Goal: Find contact information: Obtain details needed to contact an individual or organization

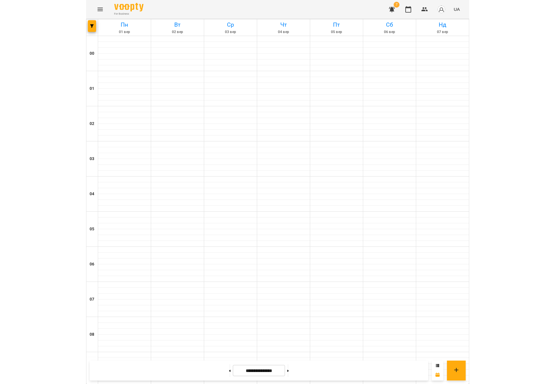
scroll to position [472, 0]
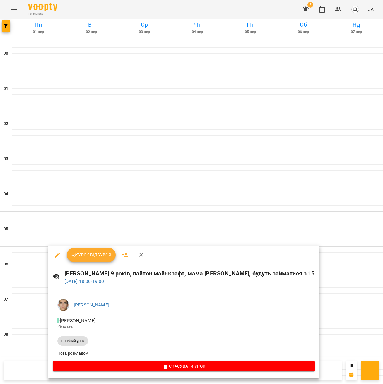
click at [76, 204] on div at bounding box center [191, 192] width 383 height 384
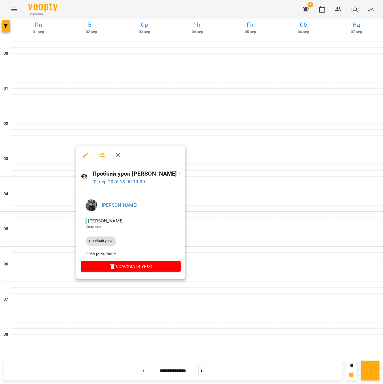
click at [372, 213] on div at bounding box center [191, 192] width 383 height 384
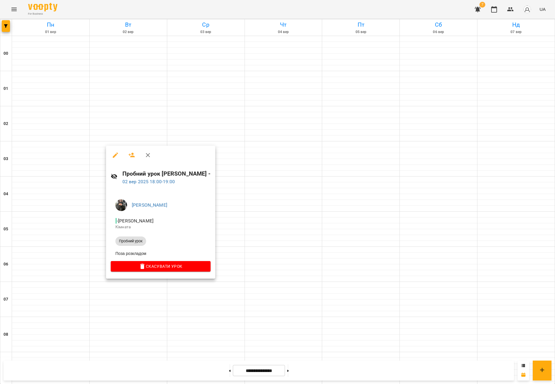
click at [103, 216] on div at bounding box center [277, 192] width 555 height 384
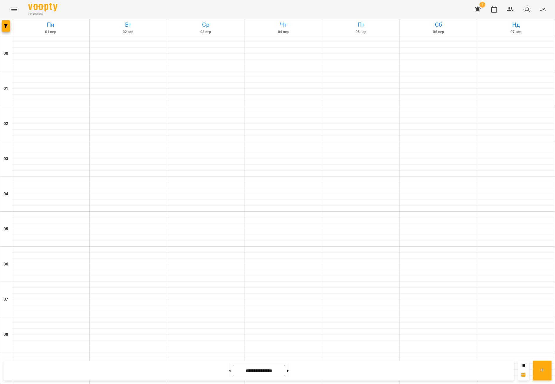
scroll to position [471, 0]
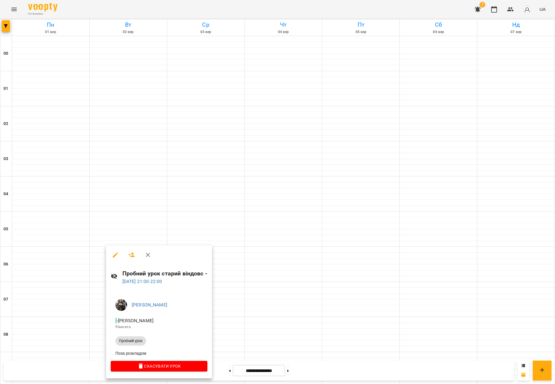
click at [85, 302] on div at bounding box center [277, 192] width 555 height 384
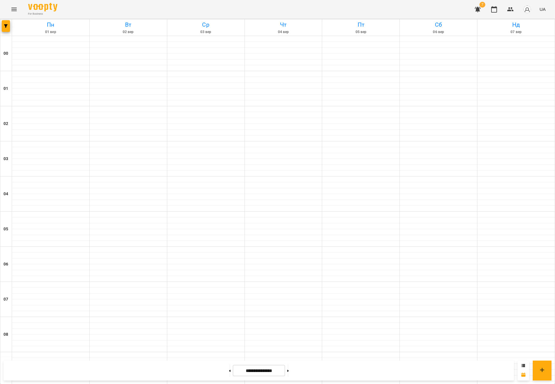
scroll to position [522, 0]
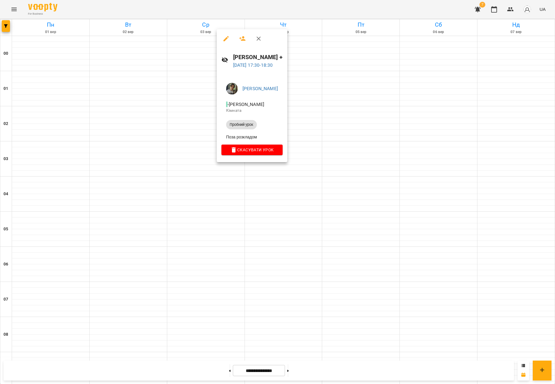
click at [229, 186] on div at bounding box center [277, 192] width 555 height 384
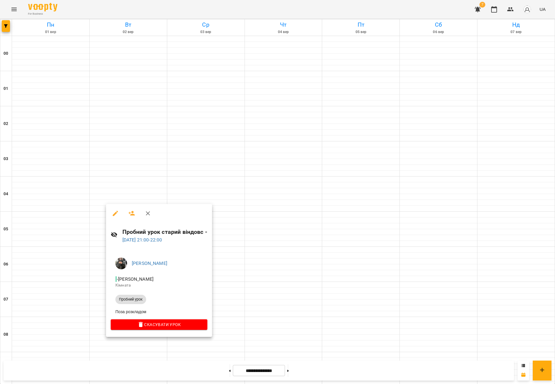
click at [241, 272] on div at bounding box center [277, 192] width 555 height 384
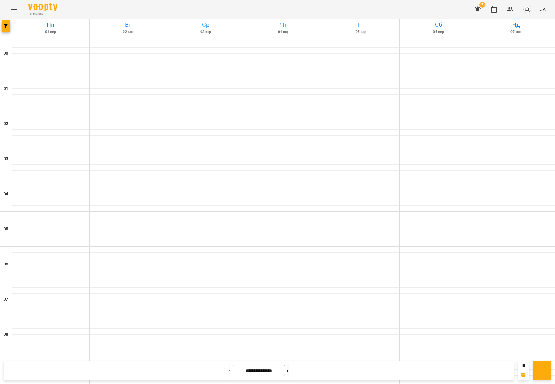
scroll to position [399, 0]
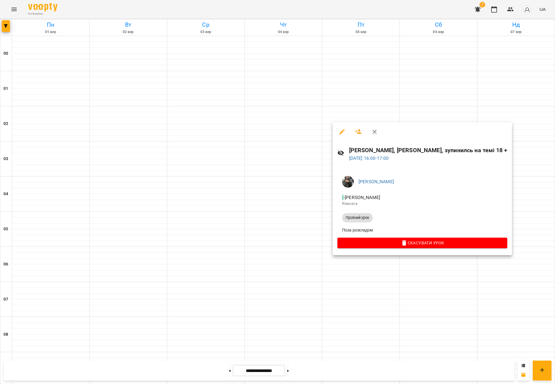
click at [299, 224] on div at bounding box center [277, 192] width 555 height 384
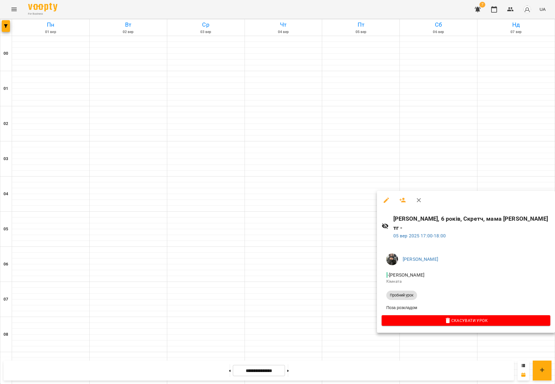
click at [345, 256] on div at bounding box center [277, 192] width 555 height 384
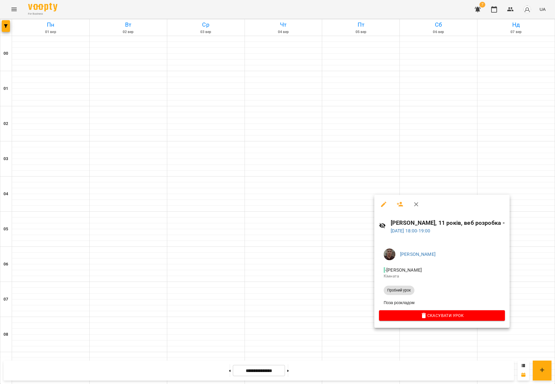
click at [346, 282] on div at bounding box center [277, 192] width 555 height 384
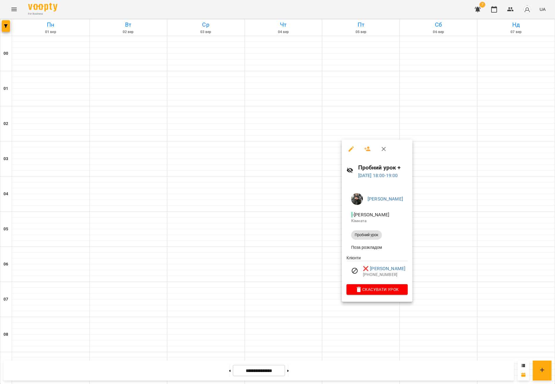
click at [329, 285] on div at bounding box center [277, 192] width 555 height 384
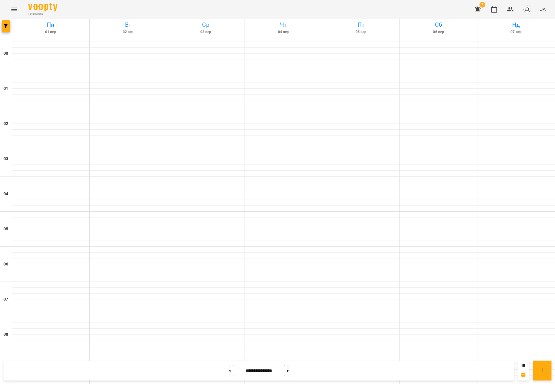
scroll to position [404, 0]
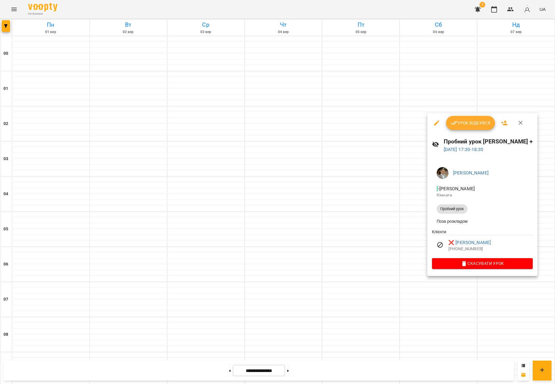
click at [372, 306] on div at bounding box center [277, 192] width 555 height 384
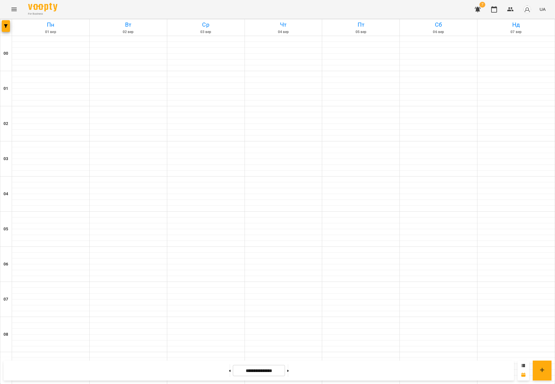
scroll to position [352, 0]
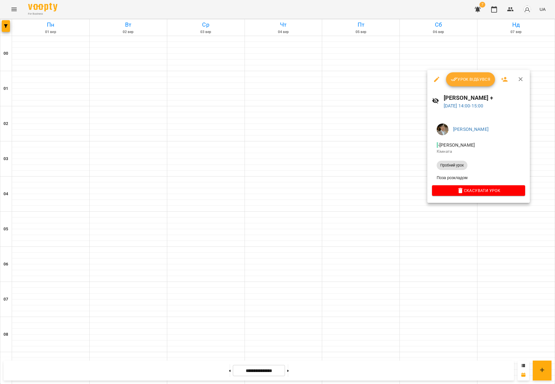
click at [372, 219] on div at bounding box center [277, 192] width 555 height 384
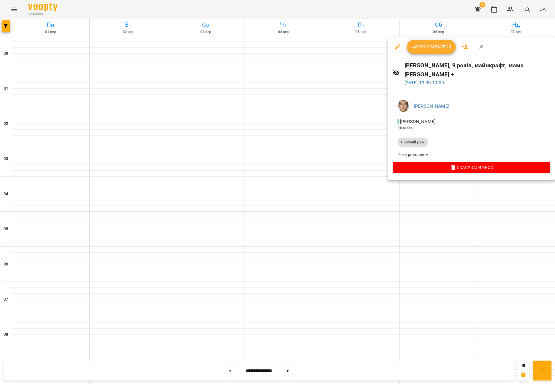
click at [372, 222] on div at bounding box center [277, 192] width 555 height 384
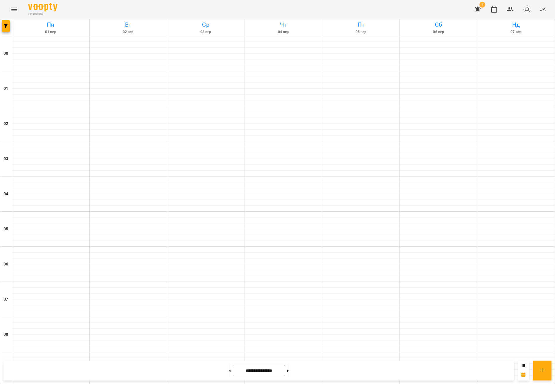
scroll to position [241, 0]
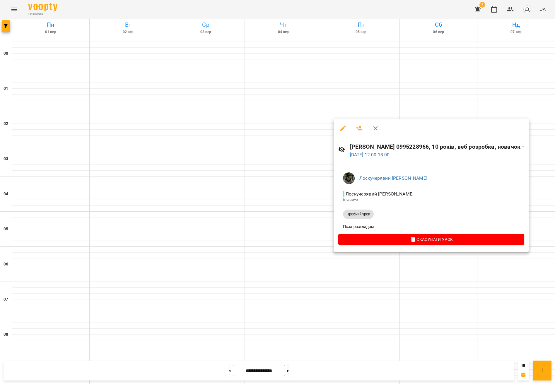
click at [372, 267] on div at bounding box center [277, 192] width 555 height 384
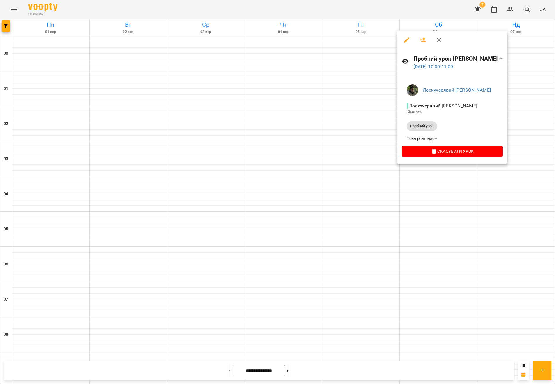
click at [372, 223] on div at bounding box center [277, 192] width 555 height 384
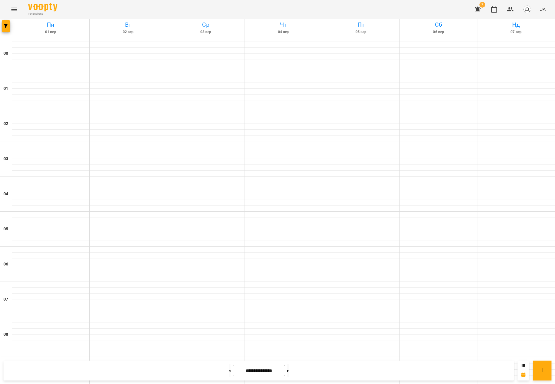
scroll to position [404, 0]
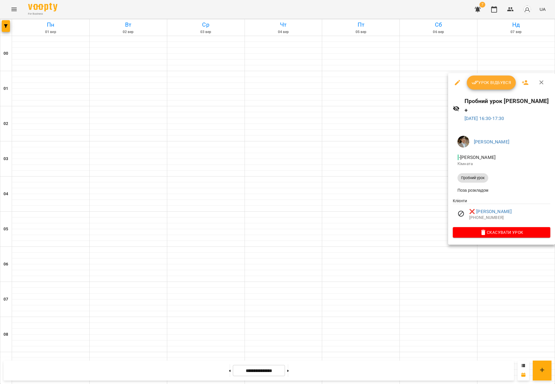
click at [372, 272] on div at bounding box center [277, 192] width 555 height 384
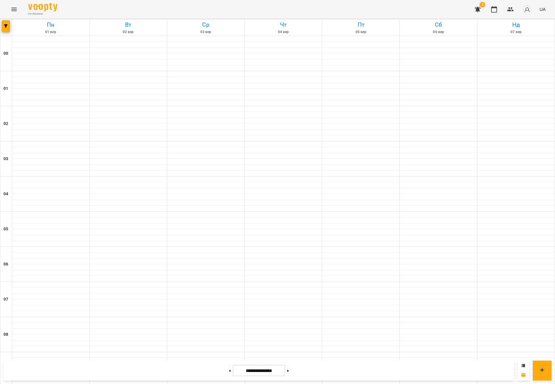
scroll to position [522, 0]
click at [289, 373] on button at bounding box center [287, 371] width 1 height 13
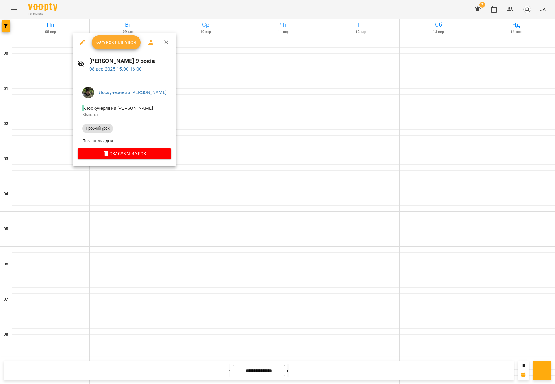
click at [116, 221] on div at bounding box center [277, 192] width 555 height 384
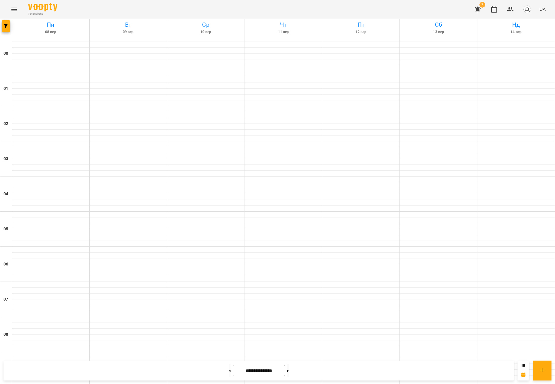
scroll to position [522, 0]
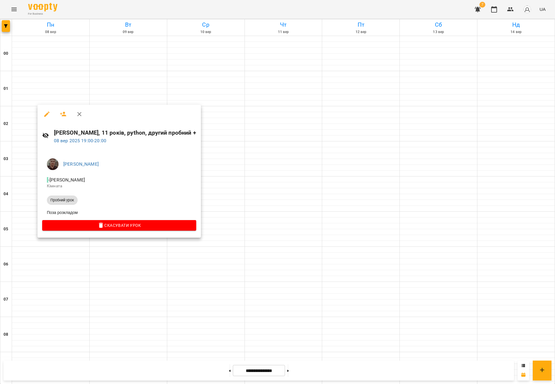
drag, startPoint x: 85, startPoint y: 284, endPoint x: 85, endPoint y: 273, distance: 11.4
click at [85, 284] on div at bounding box center [277, 192] width 555 height 384
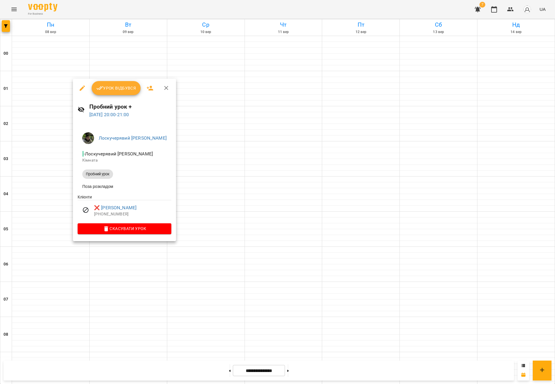
click at [125, 275] on div at bounding box center [277, 192] width 555 height 384
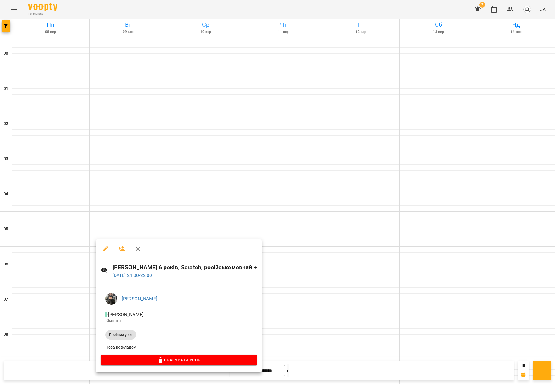
click at [121, 232] on div at bounding box center [277, 192] width 555 height 384
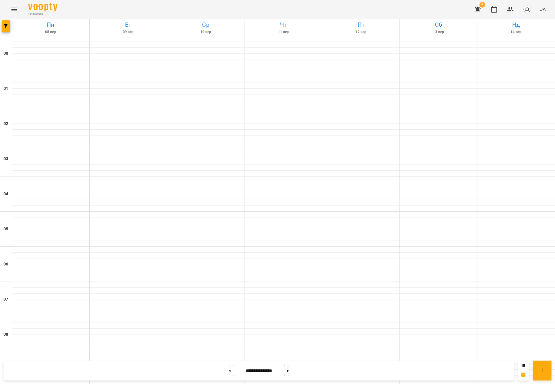
scroll to position [469, 0]
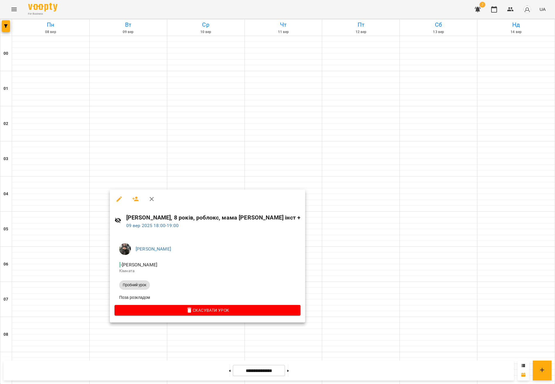
click at [109, 175] on div at bounding box center [277, 192] width 555 height 384
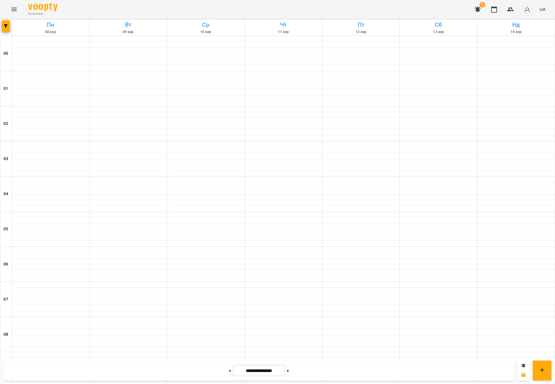
scroll to position [522, 0]
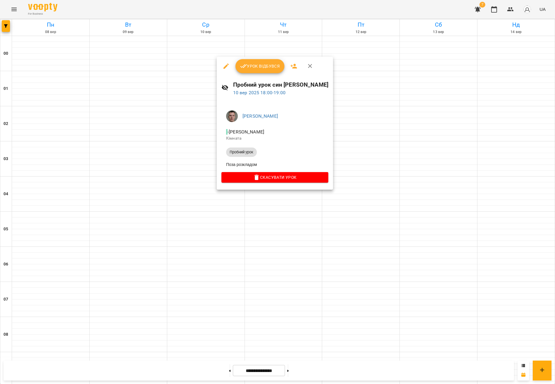
click at [372, 192] on div at bounding box center [277, 192] width 555 height 384
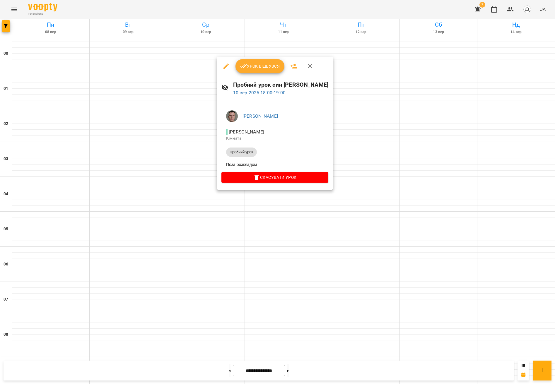
click at [209, 223] on div at bounding box center [277, 192] width 555 height 384
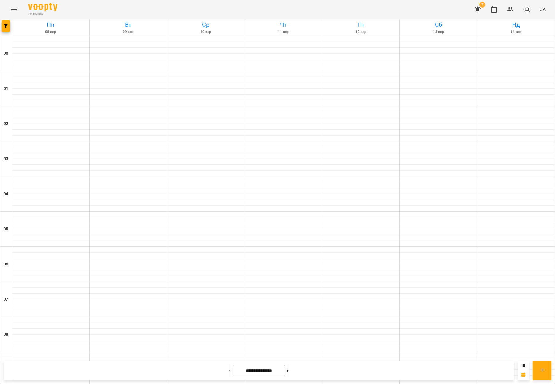
scroll to position [452, 0]
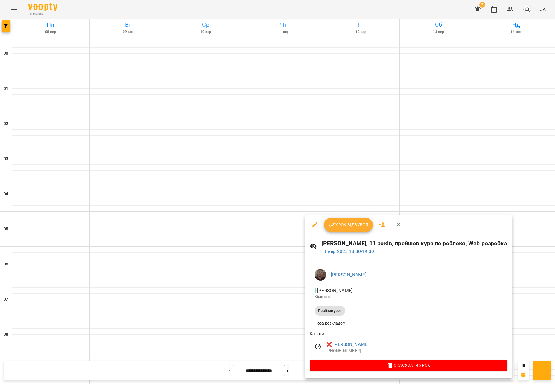
click at [274, 234] on div at bounding box center [277, 192] width 555 height 384
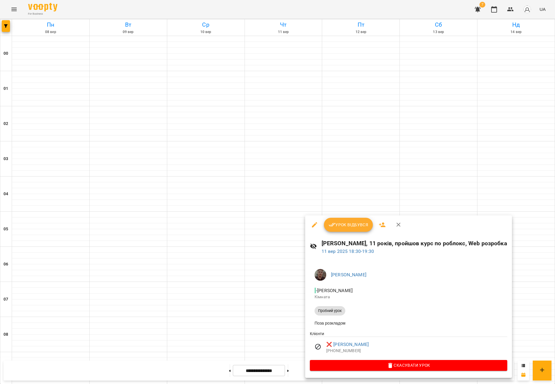
click at [257, 239] on div at bounding box center [277, 192] width 555 height 384
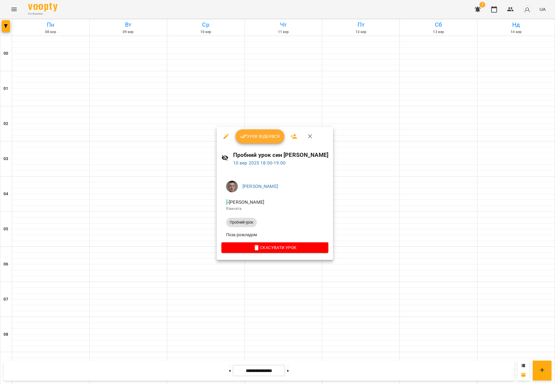
click at [237, 296] on div at bounding box center [277, 192] width 555 height 384
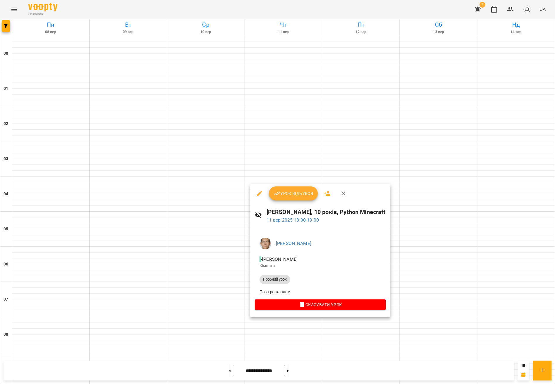
click at [239, 251] on div at bounding box center [277, 192] width 555 height 384
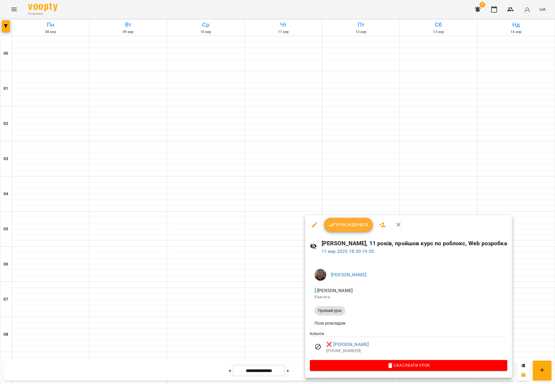
click at [285, 251] on div at bounding box center [277, 192] width 555 height 384
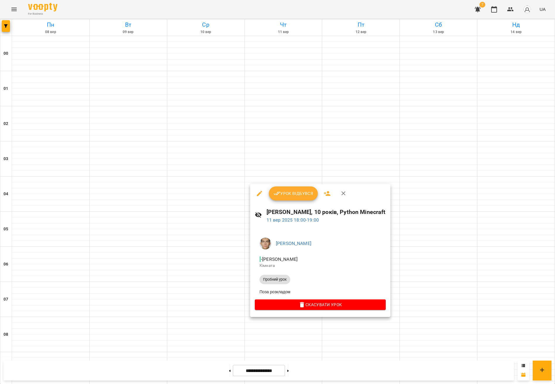
click at [319, 360] on div at bounding box center [277, 192] width 555 height 384
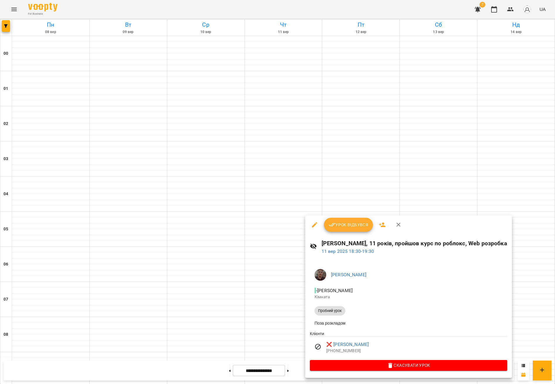
click at [248, 284] on div at bounding box center [277, 192] width 555 height 384
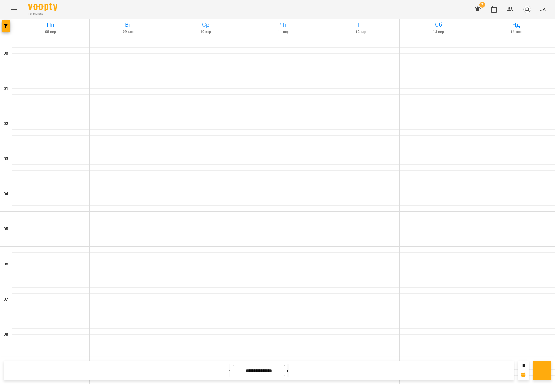
scroll to position [323, 0]
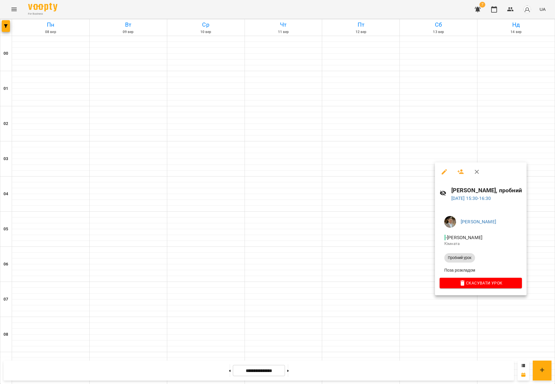
click at [372, 261] on div at bounding box center [277, 192] width 555 height 384
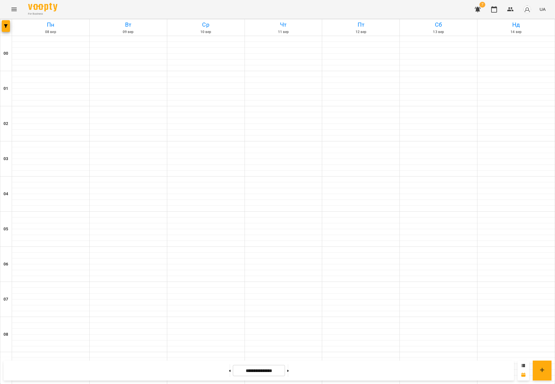
scroll to position [522, 0]
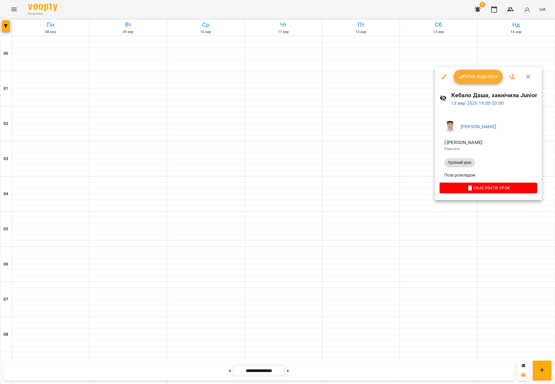
click at [372, 210] on div at bounding box center [277, 192] width 555 height 384
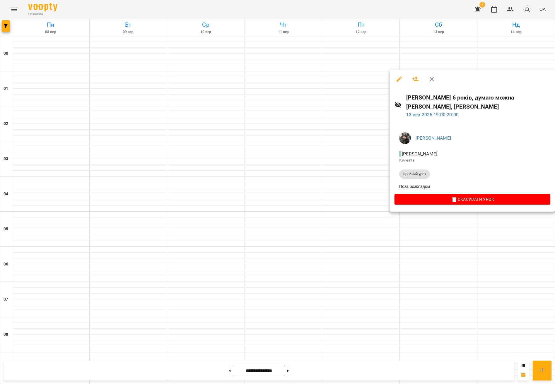
click at [372, 211] on div at bounding box center [277, 192] width 555 height 384
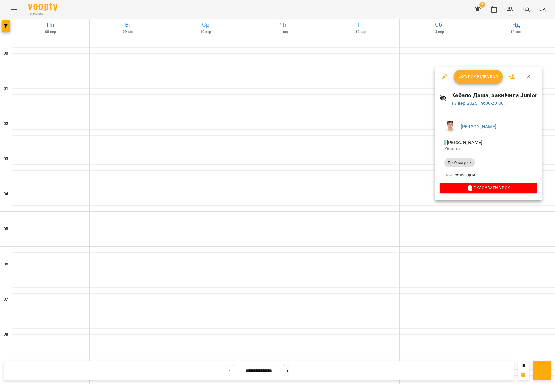
click at [372, 210] on div at bounding box center [277, 192] width 555 height 384
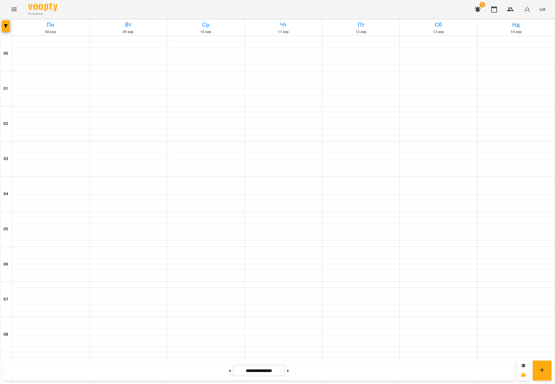
scroll to position [468, 0]
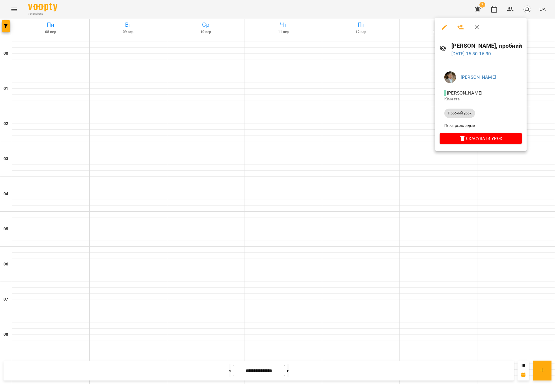
click at [372, 275] on div at bounding box center [277, 192] width 555 height 384
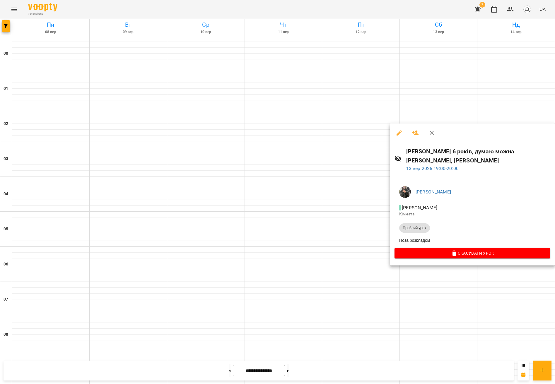
drag, startPoint x: 547, startPoint y: 302, endPoint x: 532, endPoint y: 299, distance: 15.3
click at [372, 302] on div at bounding box center [277, 192] width 555 height 384
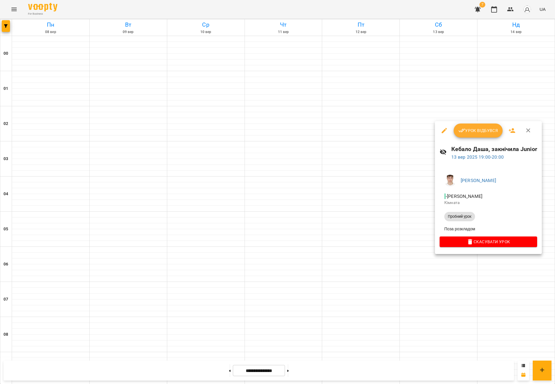
click at [372, 297] on div at bounding box center [277, 192] width 555 height 384
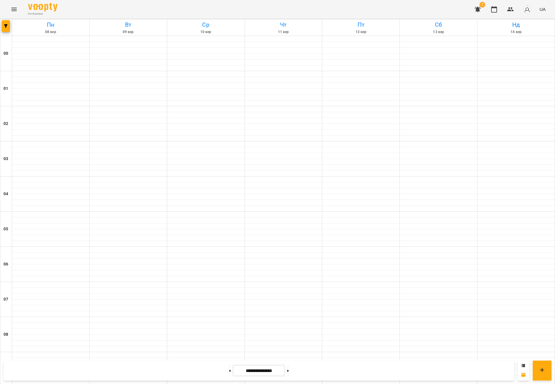
scroll to position [460, 0]
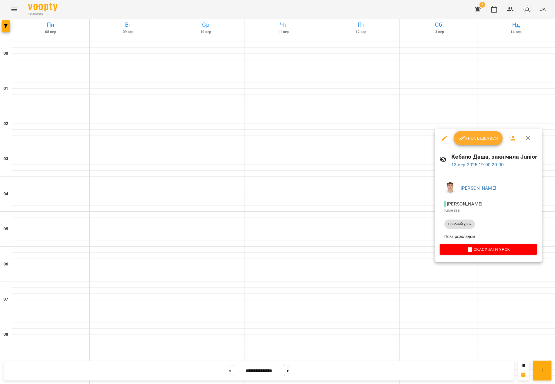
click at [372, 293] on div at bounding box center [277, 192] width 555 height 384
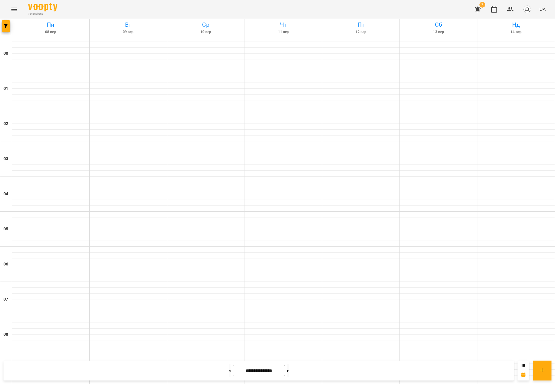
scroll to position [478, 0]
click at [289, 372] on icon at bounding box center [287, 371] width 1 height 2
type input "**********"
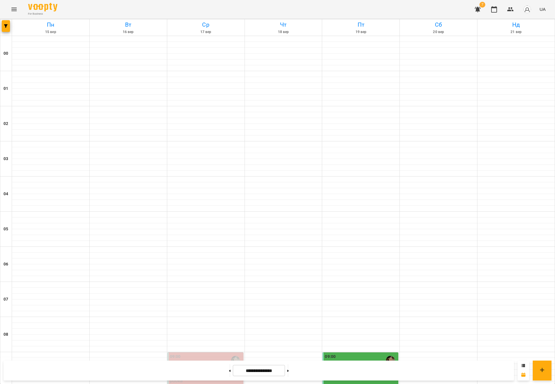
scroll to position [522, 0]
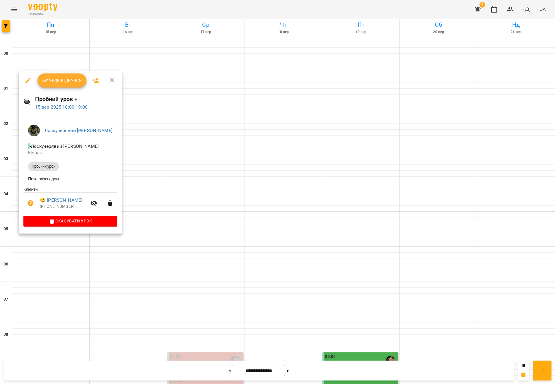
click at [52, 254] on div at bounding box center [277, 192] width 555 height 384
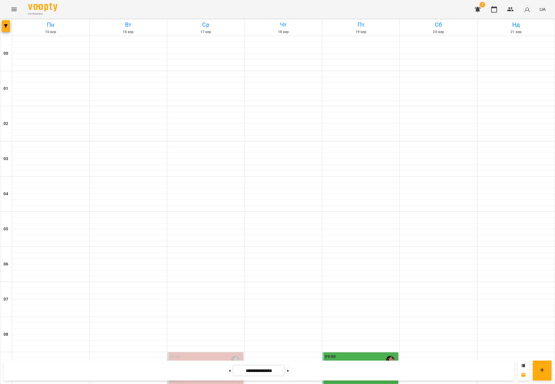
scroll to position [520, 0]
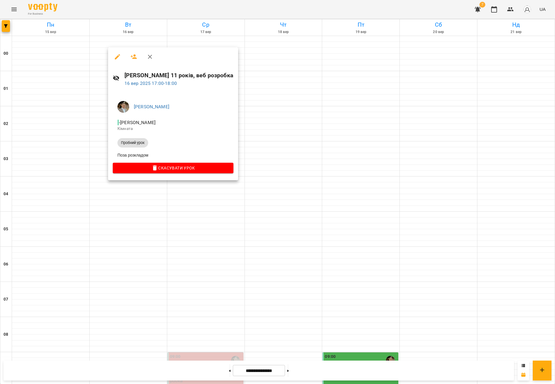
click at [277, 69] on div at bounding box center [277, 192] width 555 height 384
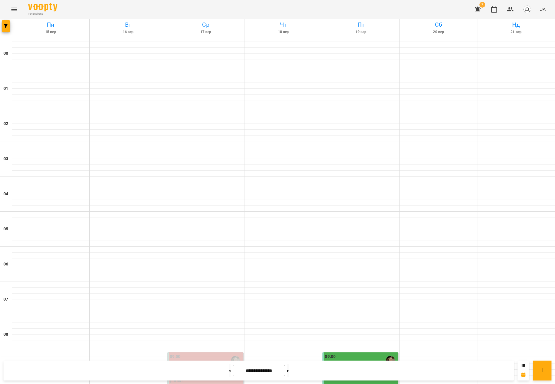
scroll to position [467, 0]
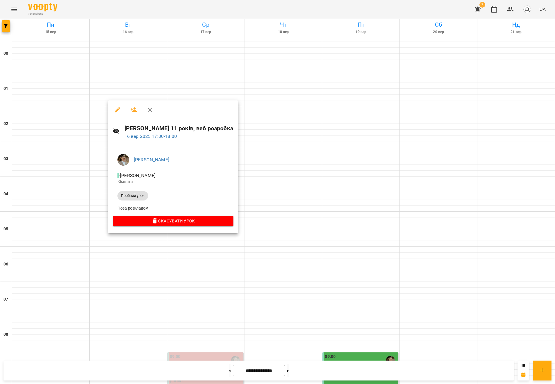
click at [118, 109] on icon "button" at bounding box center [117, 109] width 5 height 5
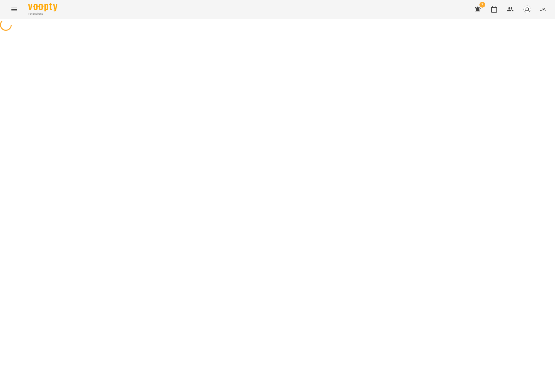
select select "**********"
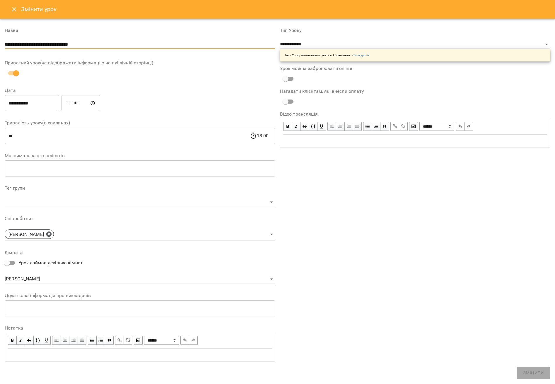
click at [109, 47] on input "**********" at bounding box center [140, 44] width 271 height 9
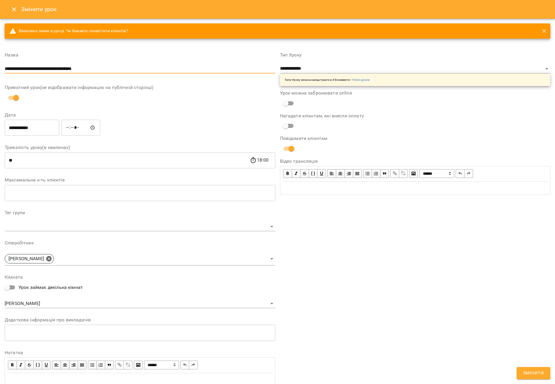
type input "**********"
click at [372, 377] on span "Змінити" at bounding box center [533, 374] width 21 height 8
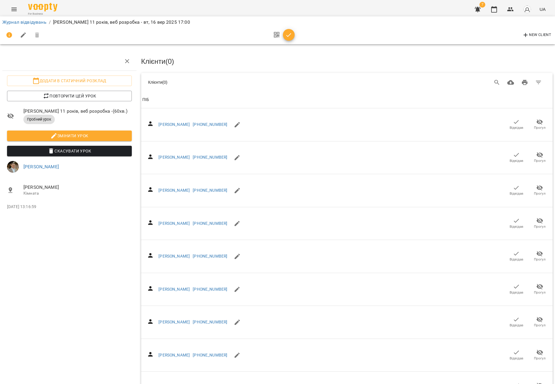
click at [27, 25] on li "Журнал відвідувань" at bounding box center [24, 22] width 44 height 7
click at [23, 23] on link "Журнал відвідувань" at bounding box center [24, 22] width 44 height 6
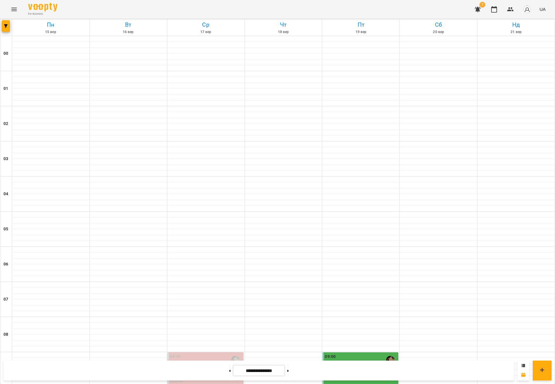
scroll to position [457, 0]
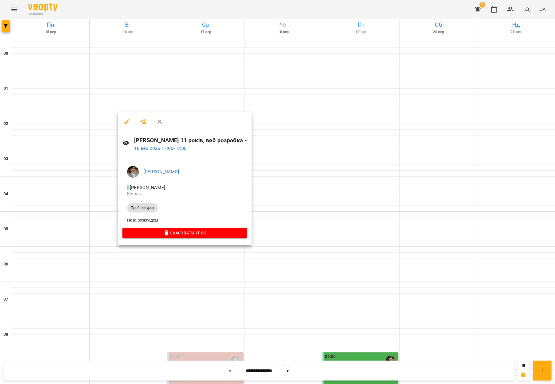
click at [100, 205] on div at bounding box center [277, 192] width 555 height 384
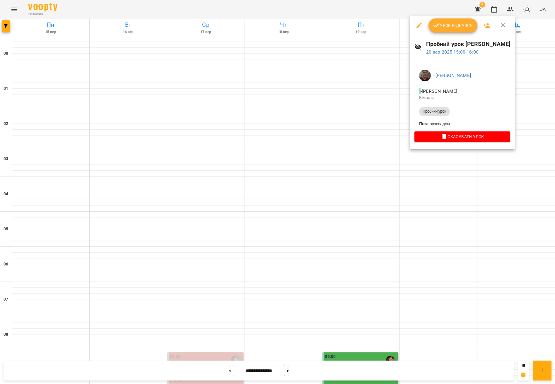
click at [372, 159] on div at bounding box center [277, 192] width 555 height 384
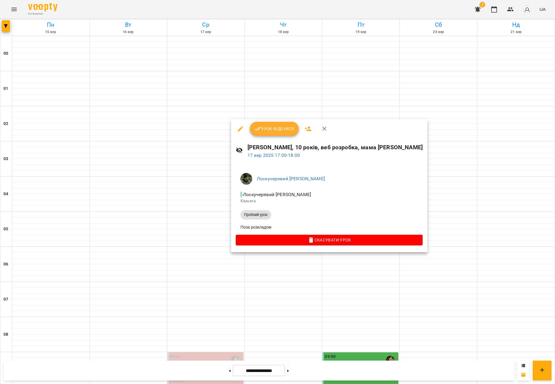
click at [198, 193] on div at bounding box center [277, 192] width 555 height 384
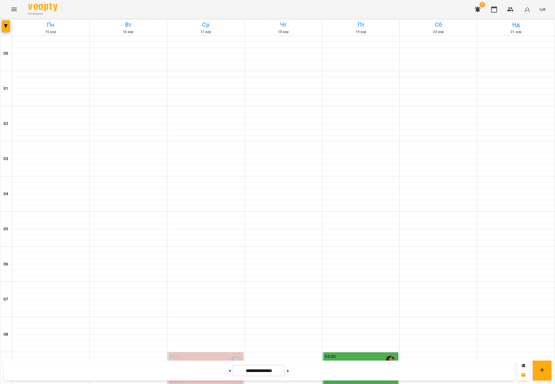
scroll to position [513, 0]
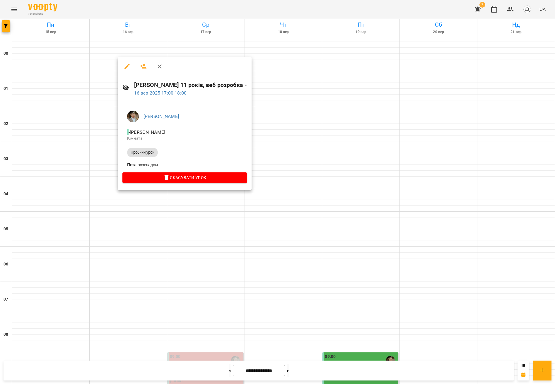
click at [109, 200] on div at bounding box center [277, 192] width 555 height 384
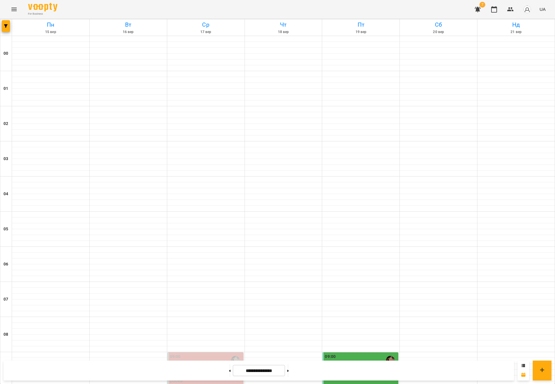
scroll to position [468, 0]
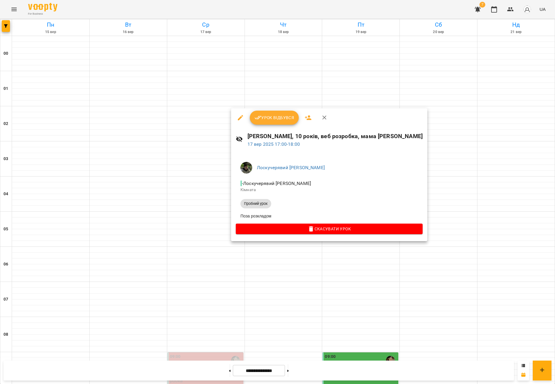
click at [212, 193] on div at bounding box center [277, 192] width 555 height 384
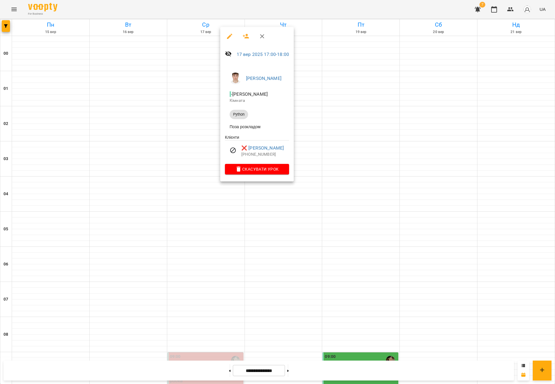
click at [196, 195] on div at bounding box center [277, 192] width 555 height 384
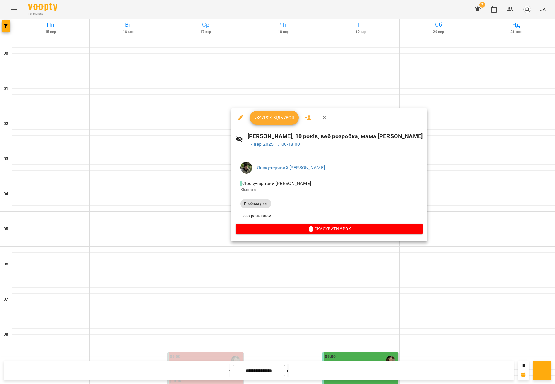
click at [190, 200] on div at bounding box center [277, 192] width 555 height 384
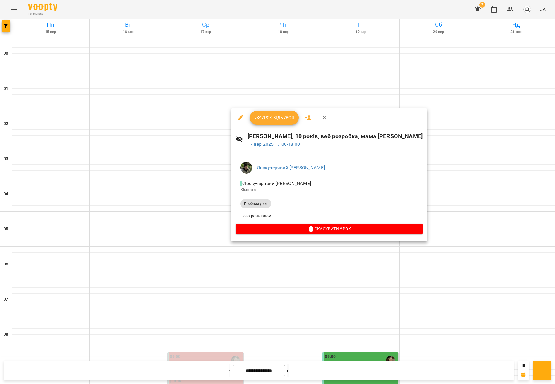
click at [223, 187] on div at bounding box center [277, 192] width 555 height 384
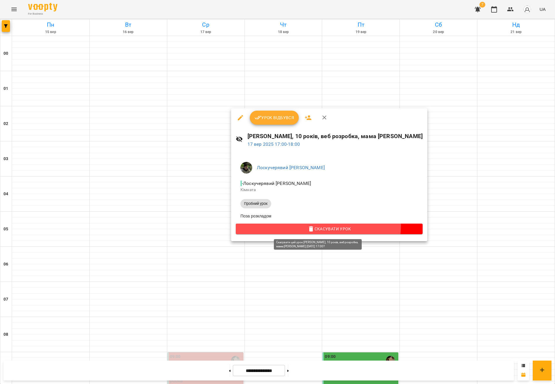
click at [307, 226] on button "Скасувати Урок" at bounding box center [329, 229] width 187 height 11
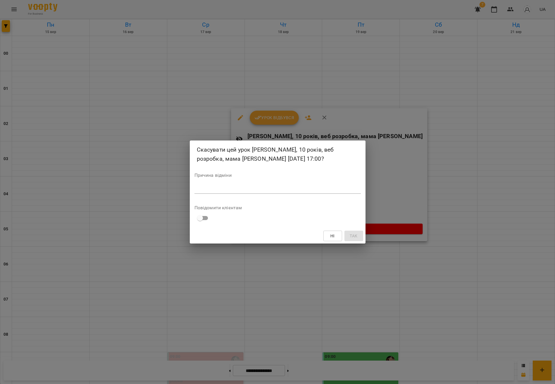
click at [241, 187] on textarea at bounding box center [278, 189] width 166 height 6
type textarea "******"
click at [352, 236] on span "Так" at bounding box center [354, 236] width 8 height 7
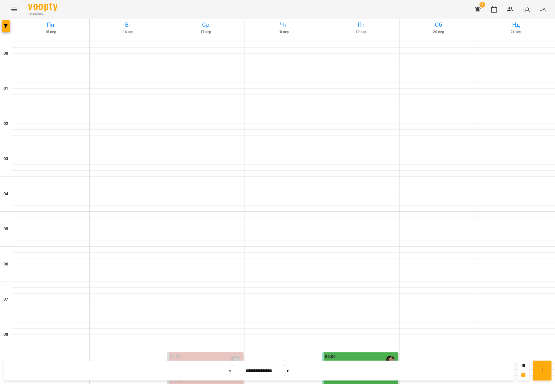
scroll to position [481, 0]
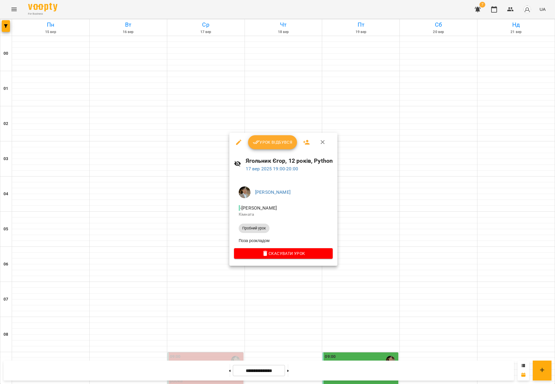
click at [191, 242] on div at bounding box center [277, 192] width 555 height 384
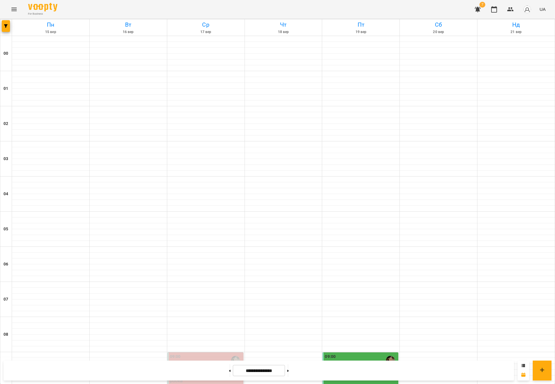
scroll to position [468, 0]
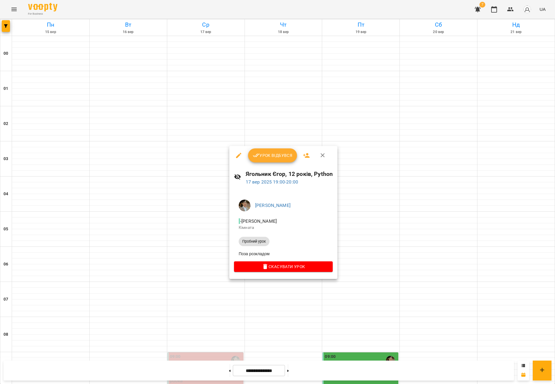
click at [197, 252] on div at bounding box center [277, 192] width 555 height 384
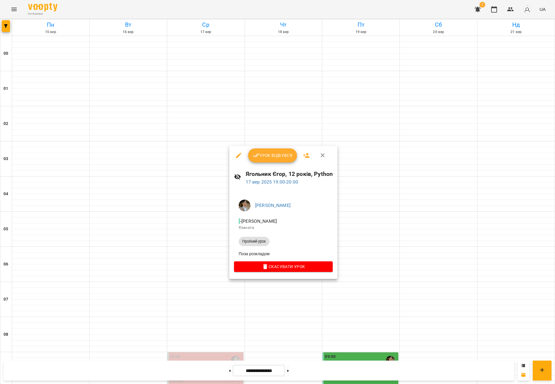
click at [240, 155] on icon "button" at bounding box center [238, 155] width 7 height 7
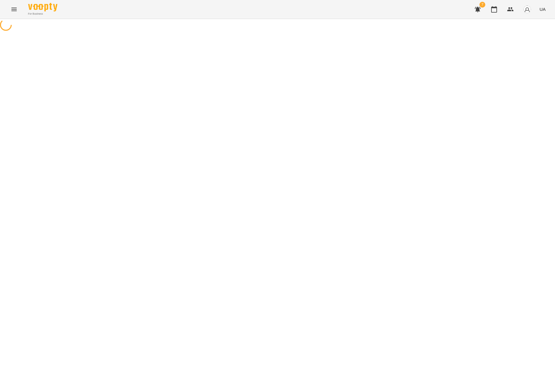
select select "**********"
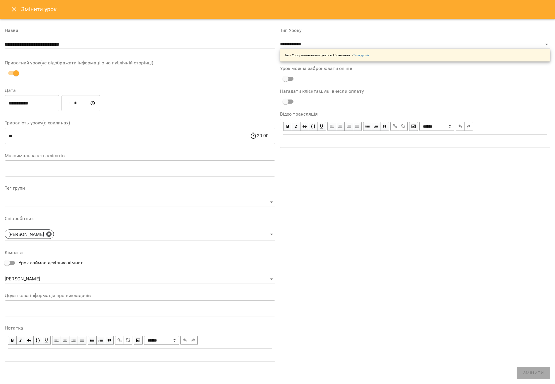
click at [89, 45] on input "**********" at bounding box center [140, 44] width 271 height 9
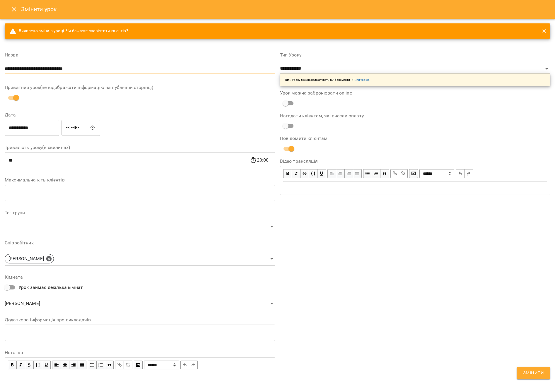
type input "**********"
click at [372, 376] on button "Змінити" at bounding box center [534, 373] width 34 height 12
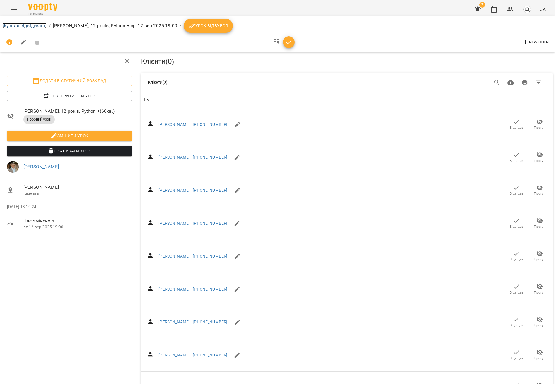
click at [28, 28] on link "Журнал відвідувань" at bounding box center [24, 26] width 44 height 6
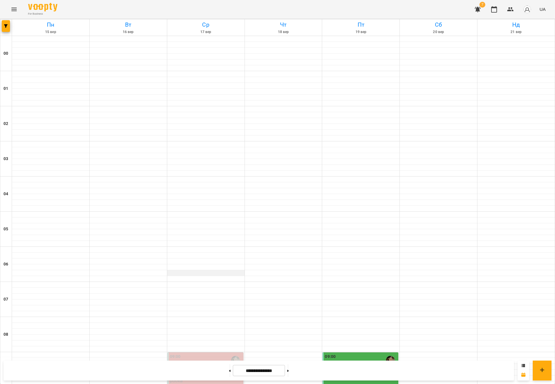
scroll to position [210, 0]
click at [202, 354] on div "09:00" at bounding box center [206, 360] width 72 height 13
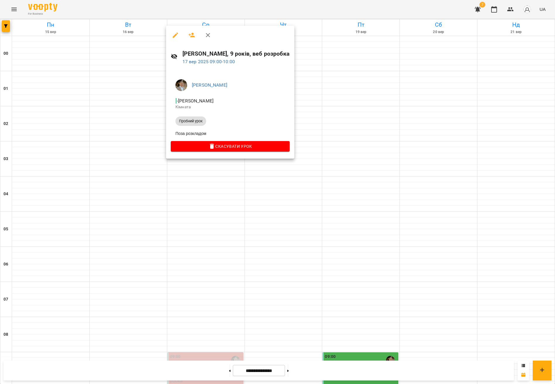
click at [214, 193] on div at bounding box center [277, 192] width 555 height 384
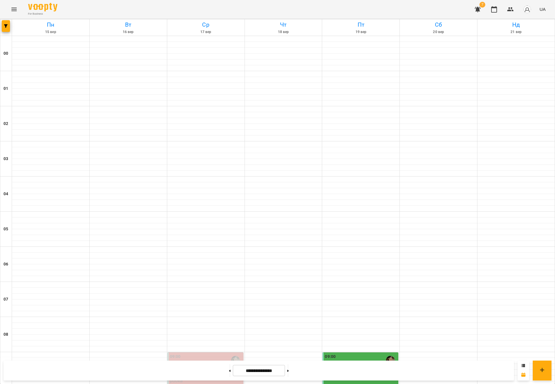
click at [212, 374] on p "[PERSON_NAME], 9 років, веб розробка" at bounding box center [206, 379] width 72 height 10
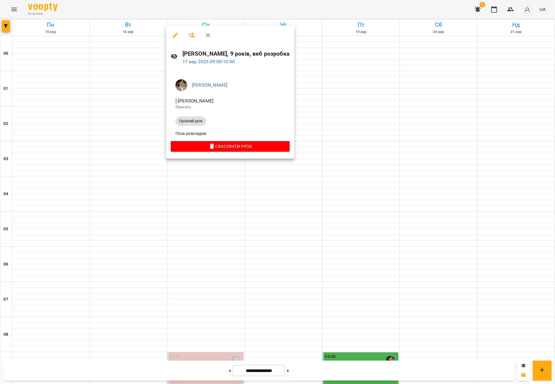
click at [226, 175] on div at bounding box center [277, 192] width 555 height 384
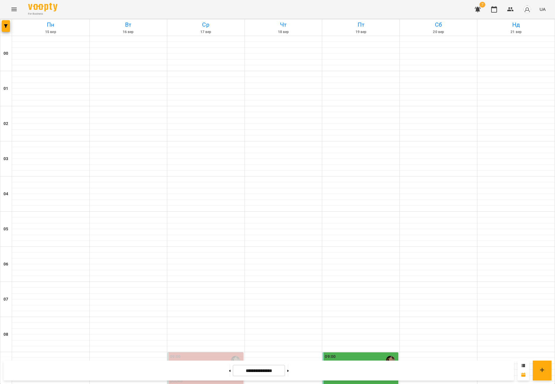
click at [220, 353] on div "09:00 0 [PERSON_NAME], 9 років, веб розробка" at bounding box center [206, 370] width 76 height 35
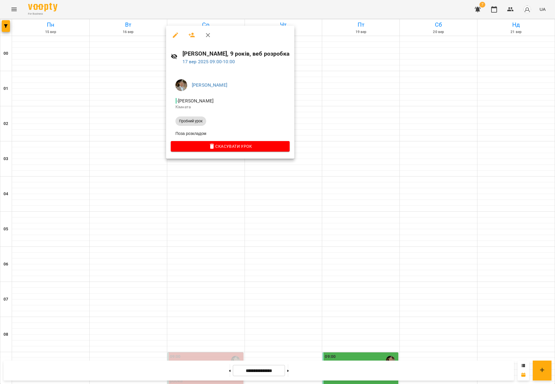
click at [218, 196] on div at bounding box center [277, 192] width 555 height 384
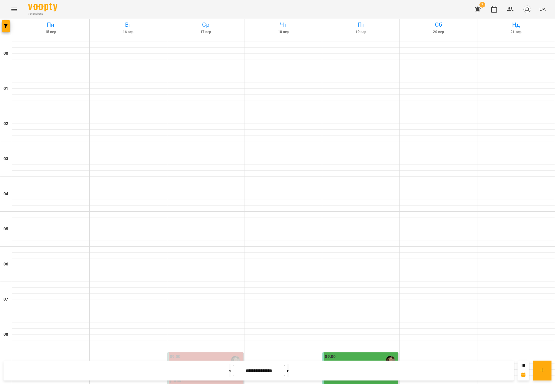
click at [224, 354] on div "09:00" at bounding box center [206, 360] width 72 height 13
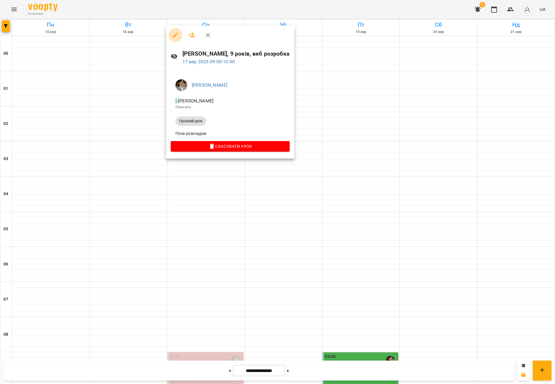
click at [174, 31] on button "button" at bounding box center [176, 35] width 14 height 14
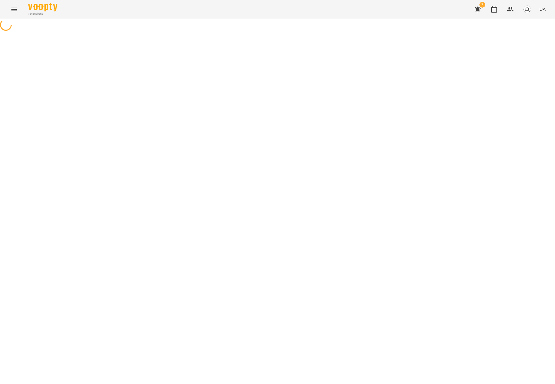
select select "**********"
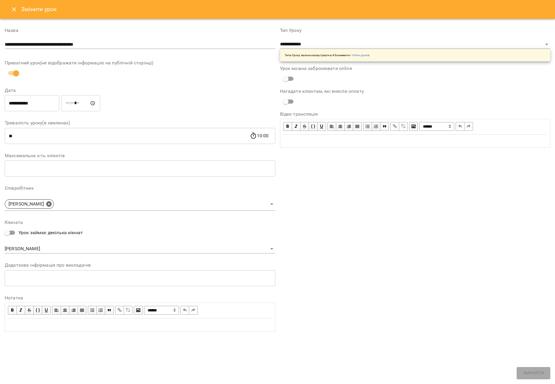
click at [97, 45] on input "**********" at bounding box center [140, 44] width 271 height 9
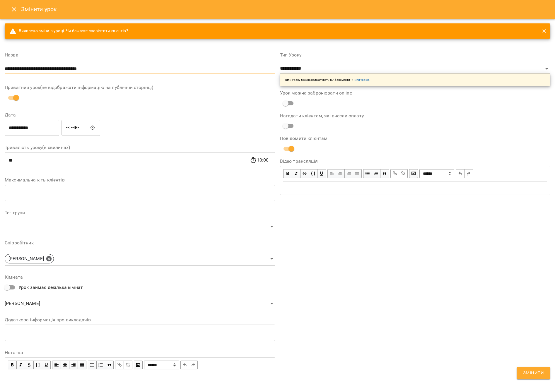
type input "**********"
click at [372, 371] on button "Змінити" at bounding box center [534, 373] width 34 height 12
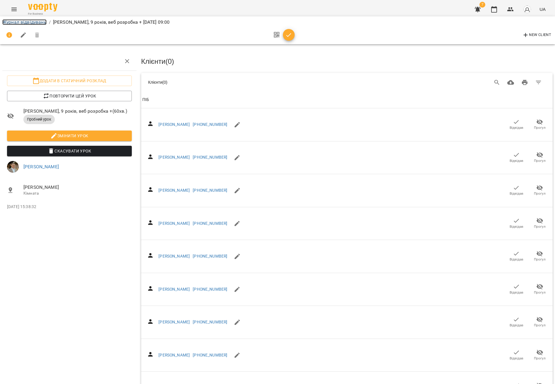
click at [25, 24] on link "Журнал відвідувань" at bounding box center [24, 22] width 44 height 6
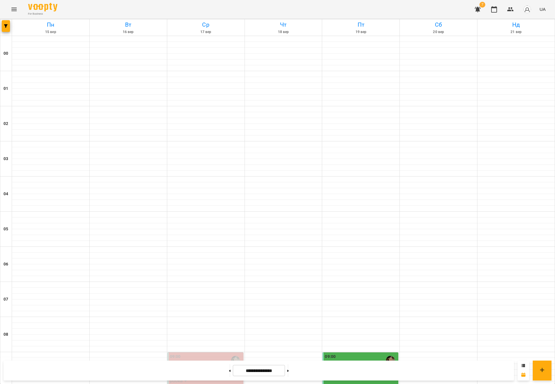
scroll to position [200, 0]
click at [213, 374] on p "[PERSON_NAME], 9 років, веб розробка +" at bounding box center [206, 379] width 72 height 10
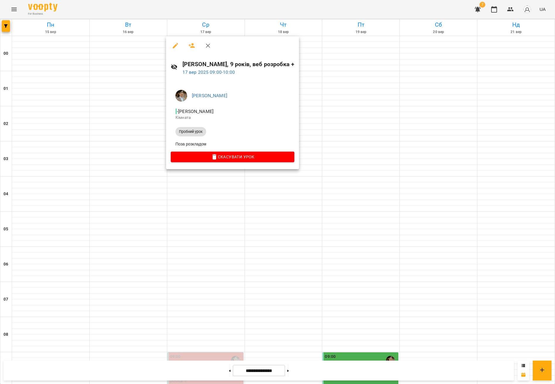
click at [258, 234] on div at bounding box center [277, 192] width 555 height 384
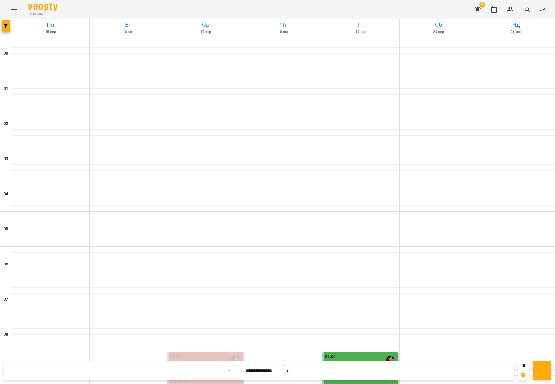
scroll to position [452, 0]
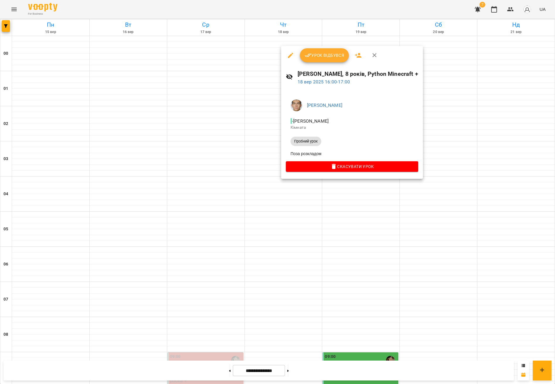
click at [265, 212] on div at bounding box center [277, 192] width 555 height 384
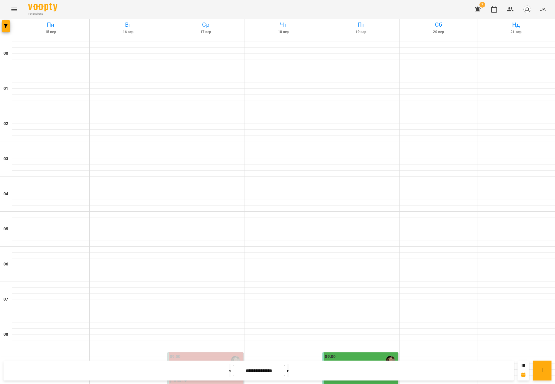
scroll to position [522, 0]
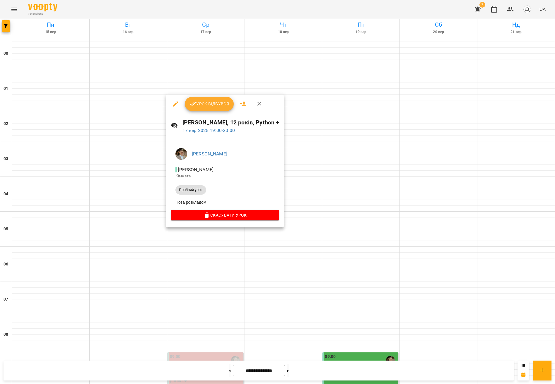
click at [184, 246] on div at bounding box center [277, 192] width 555 height 384
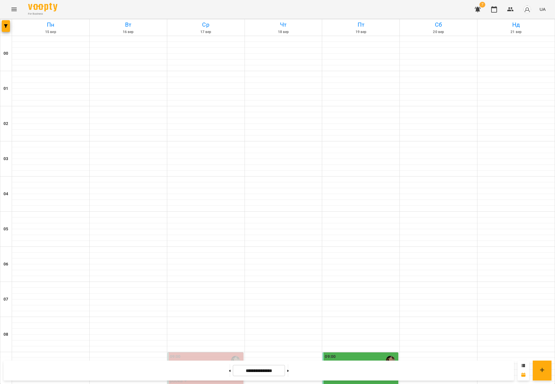
scroll to position [469, 0]
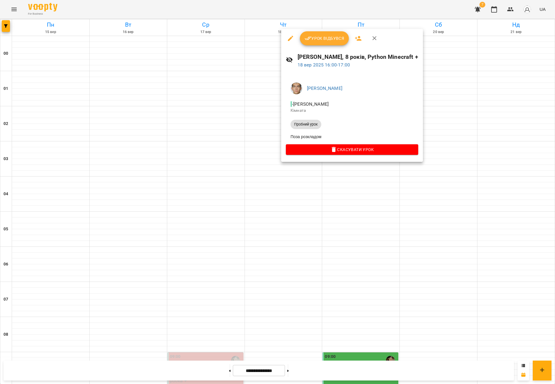
click at [274, 177] on div at bounding box center [277, 192] width 555 height 384
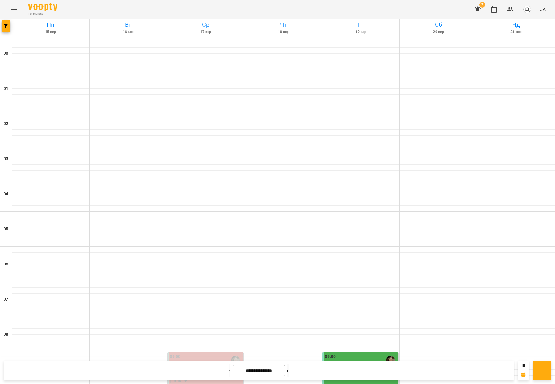
scroll to position [388, 0]
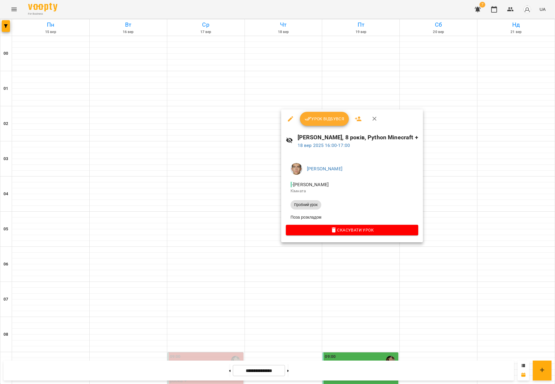
click at [278, 263] on div at bounding box center [277, 192] width 555 height 384
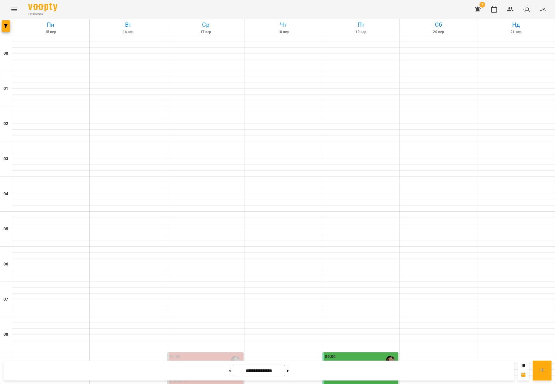
scroll to position [522, 0]
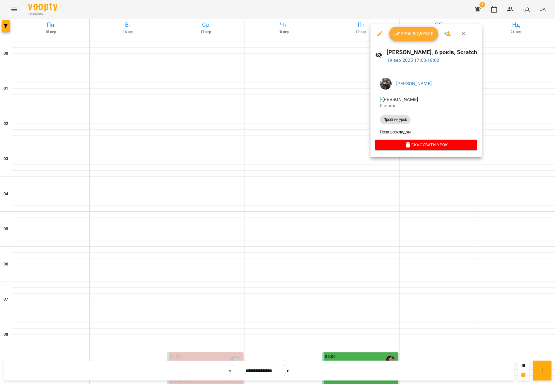
click at [362, 134] on div at bounding box center [277, 192] width 555 height 384
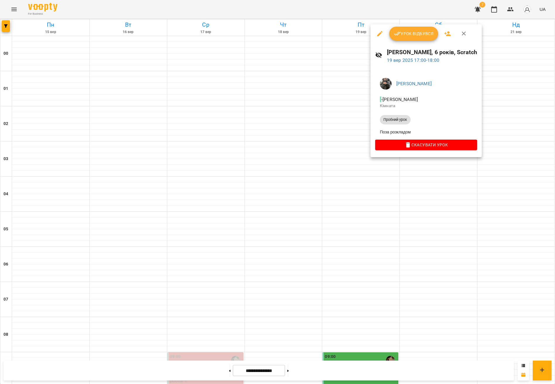
click at [353, 136] on div at bounding box center [277, 192] width 555 height 384
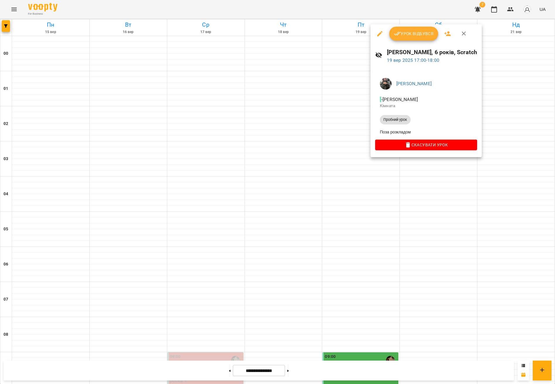
click at [353, 144] on div at bounding box center [277, 192] width 555 height 384
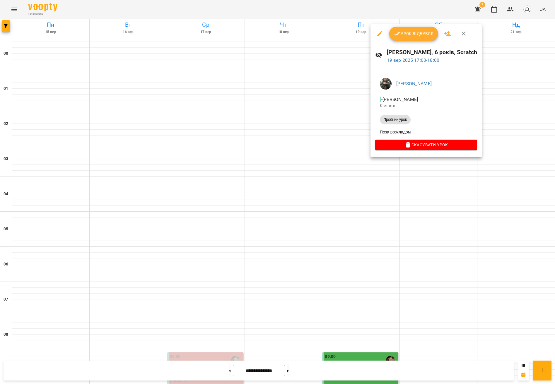
click at [372, 192] on div at bounding box center [277, 192] width 555 height 384
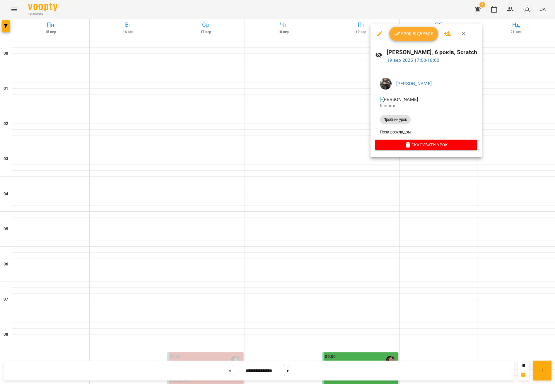
click at [372, 174] on div at bounding box center [277, 192] width 555 height 384
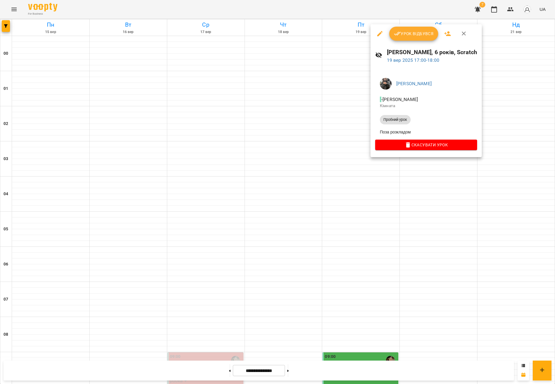
click at [372, 176] on div at bounding box center [277, 192] width 555 height 384
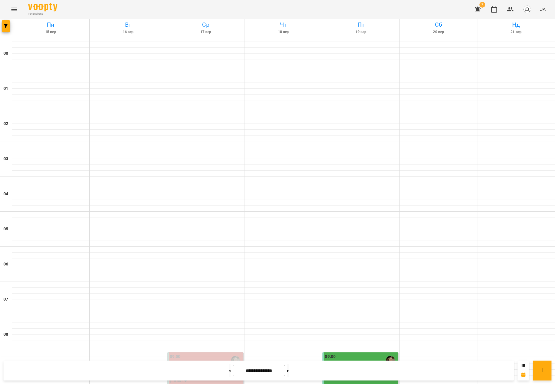
scroll to position [453, 0]
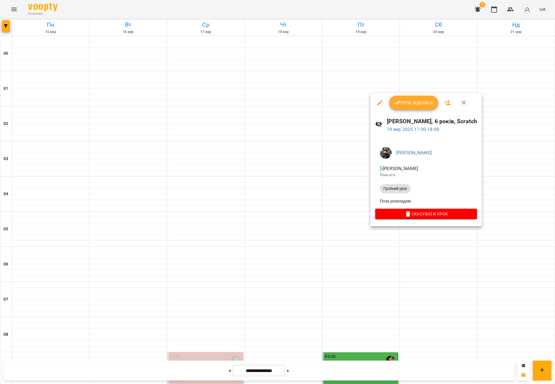
click at [362, 250] on div at bounding box center [277, 192] width 555 height 384
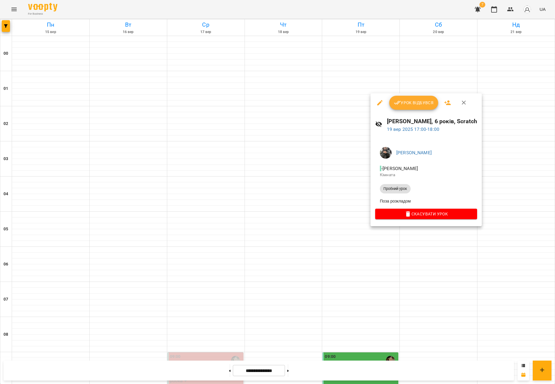
click at [352, 202] on div at bounding box center [277, 192] width 555 height 384
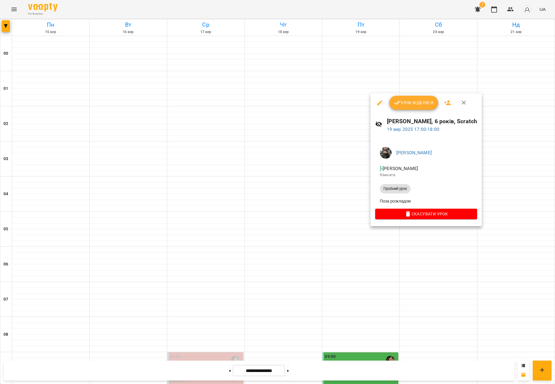
click at [372, 274] on div at bounding box center [277, 192] width 555 height 384
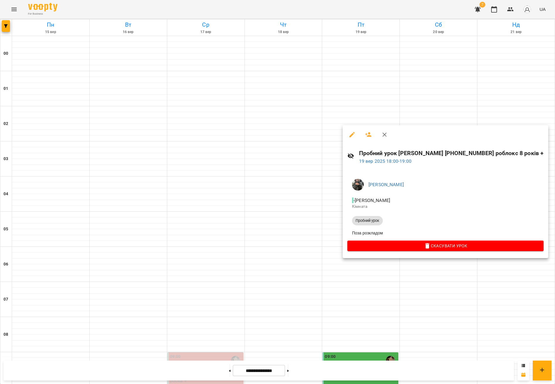
click at [329, 267] on div at bounding box center [277, 192] width 555 height 384
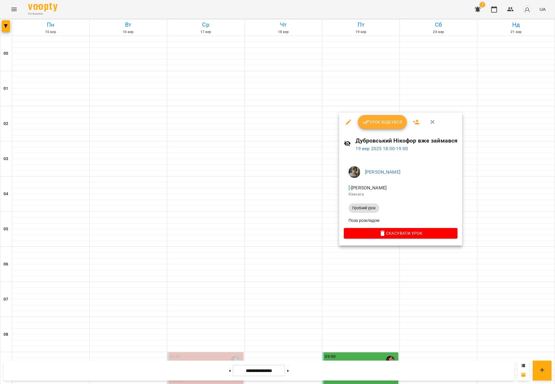
click at [343, 286] on div at bounding box center [277, 192] width 555 height 384
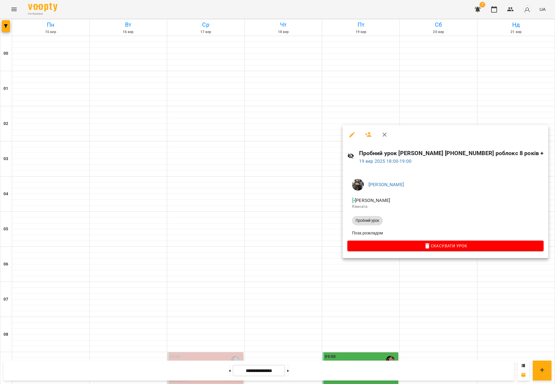
click at [352, 294] on div at bounding box center [277, 192] width 555 height 384
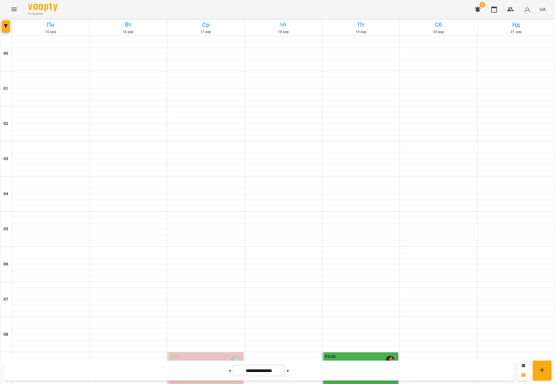
scroll to position [469, 0]
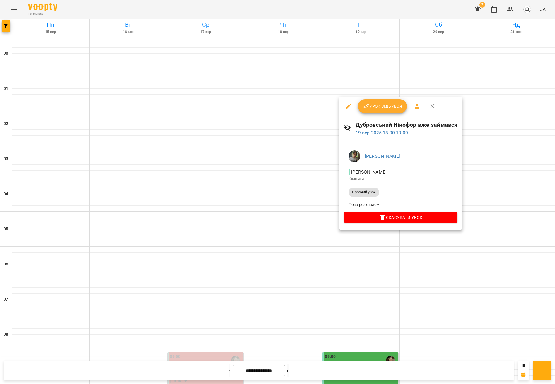
click at [366, 278] on div at bounding box center [277, 192] width 555 height 384
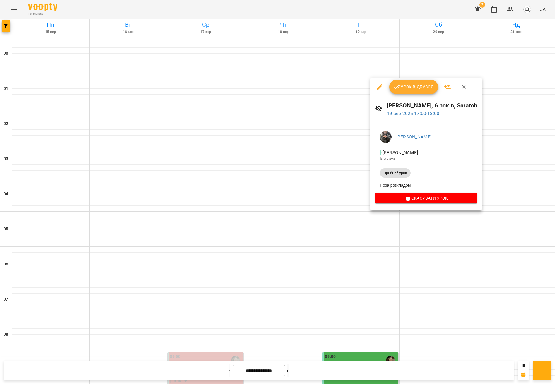
click at [372, 86] on icon "button" at bounding box center [379, 86] width 5 height 5
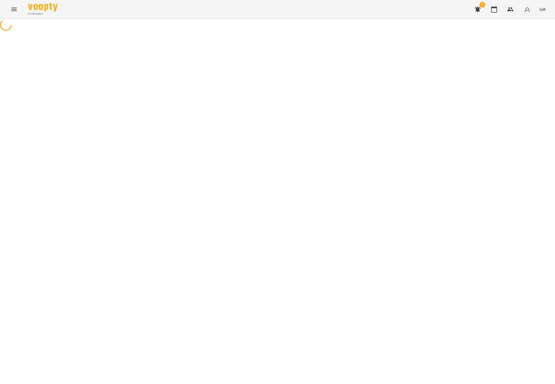
select select "**********"
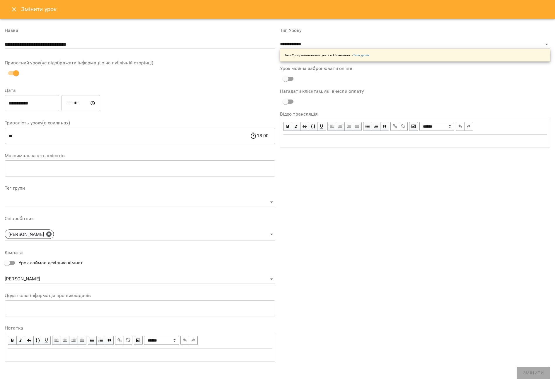
click at [45, 102] on input "**********" at bounding box center [32, 103] width 55 height 16
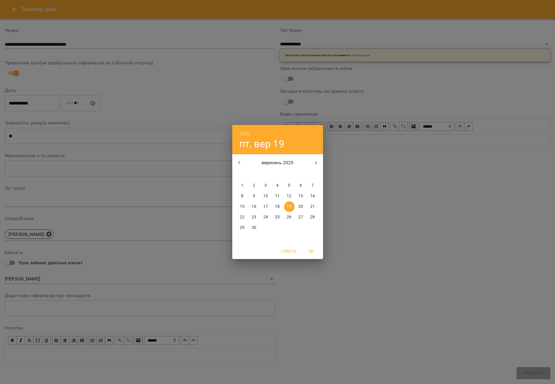
click at [301, 208] on p "20" at bounding box center [301, 207] width 5 height 6
type input "**********"
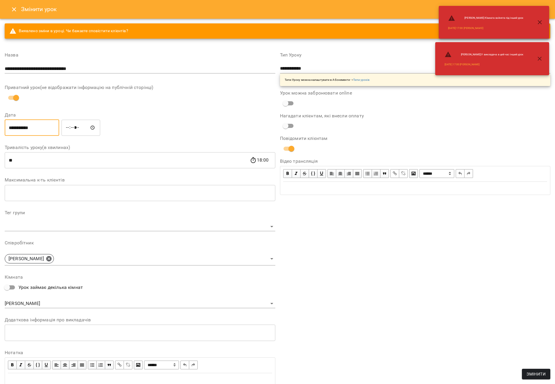
click at [71, 131] on input "*****" at bounding box center [81, 128] width 39 height 16
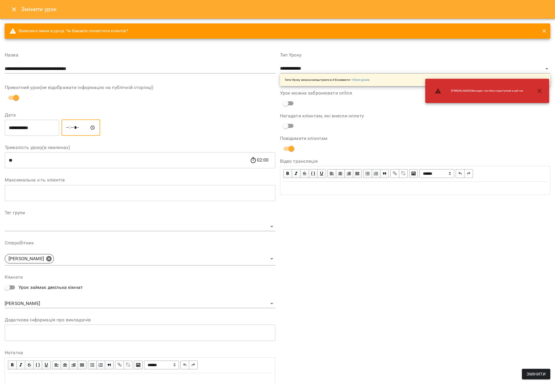
type input "*****"
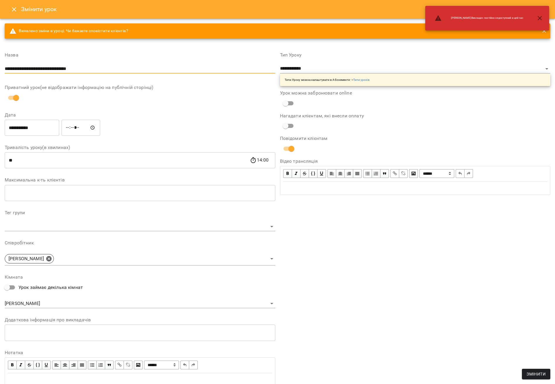
click at [97, 70] on input "**********" at bounding box center [140, 68] width 271 height 9
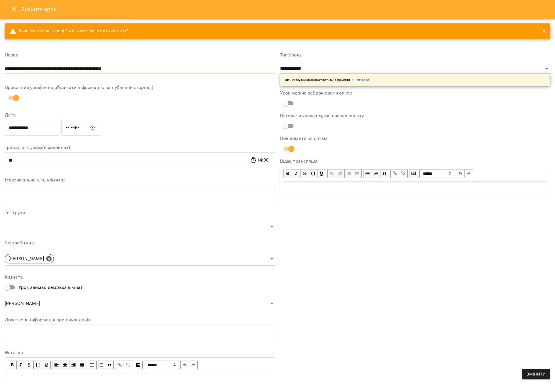
type input "**********"
drag, startPoint x: 316, startPoint y: 233, endPoint x: 314, endPoint y: 230, distance: 3.3
click at [316, 232] on div "**********" at bounding box center [415, 220] width 275 height 348
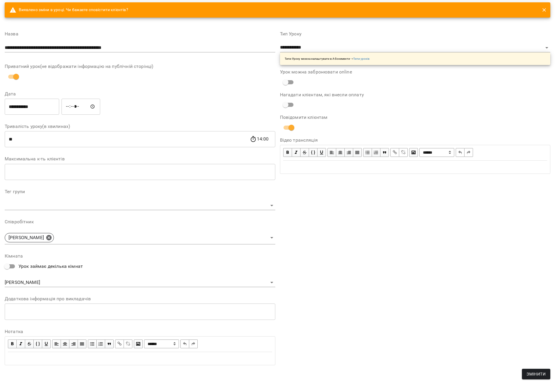
scroll to position [23, 0]
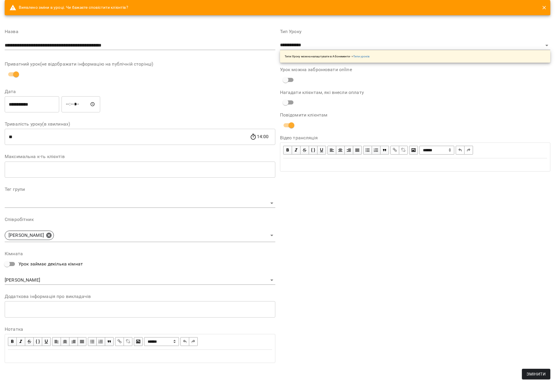
click at [29, 104] on input "**********" at bounding box center [32, 104] width 55 height 16
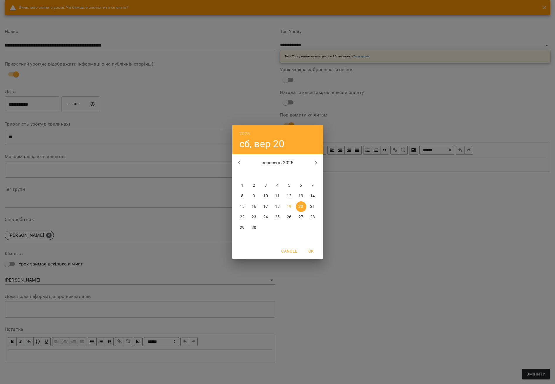
click at [372, 239] on div "2025 сб, вер [DATE] вт ср чт пт сб нд 1 2 3 4 5 6 7 8 9 10 11 12 13 14 15 16 17…" at bounding box center [277, 192] width 555 height 384
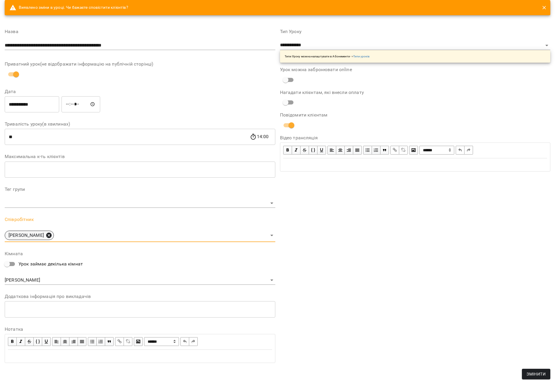
click at [52, 238] on icon at bounding box center [49, 235] width 6 height 6
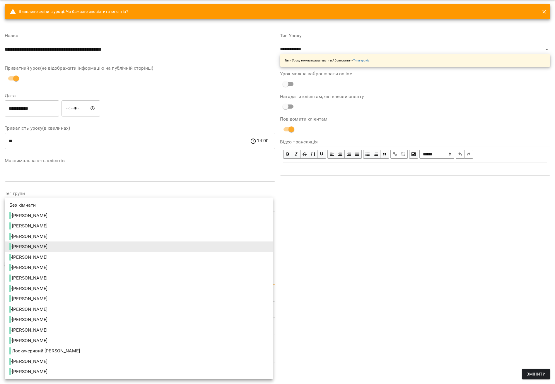
click at [49, 369] on span "- [PERSON_NAME]" at bounding box center [28, 372] width 39 height 7
type input "**********"
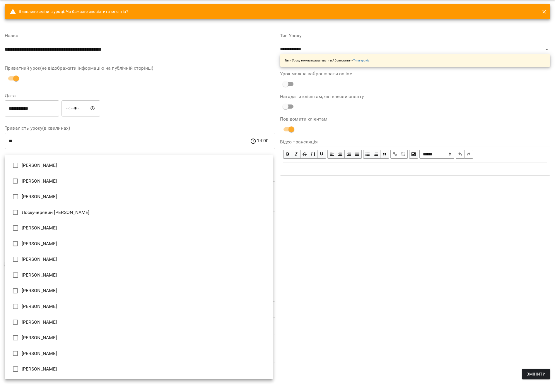
type input "**********"
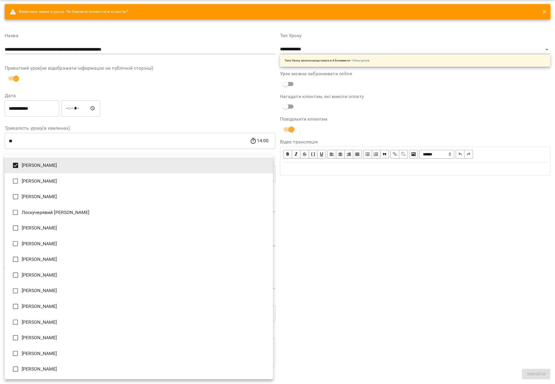
click at [347, 237] on div at bounding box center [277, 192] width 555 height 384
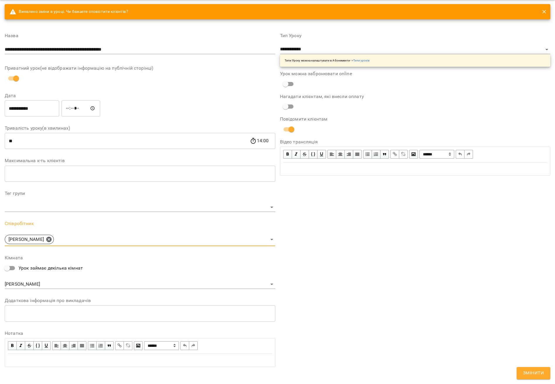
click at [372, 378] on button "Змінити" at bounding box center [534, 373] width 34 height 12
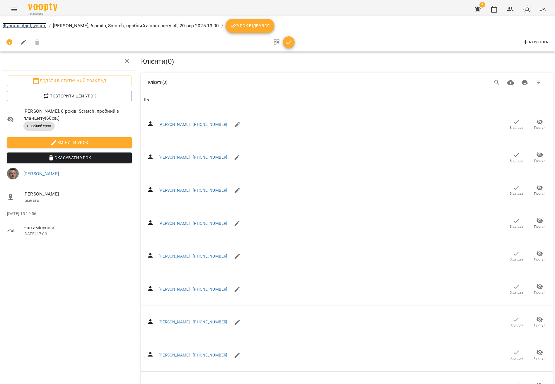
click at [38, 28] on link "Журнал відвідувань" at bounding box center [24, 26] width 44 height 6
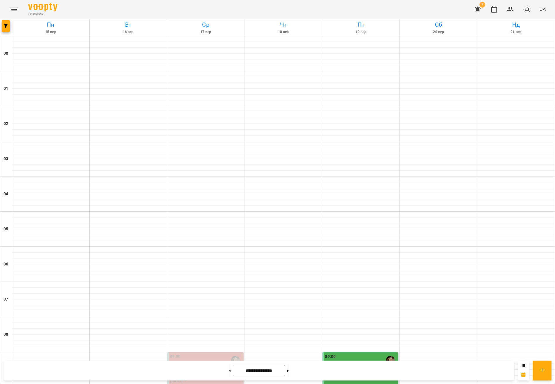
scroll to position [522, 0]
click at [11, 11] on icon "Menu" at bounding box center [14, 9] width 7 height 7
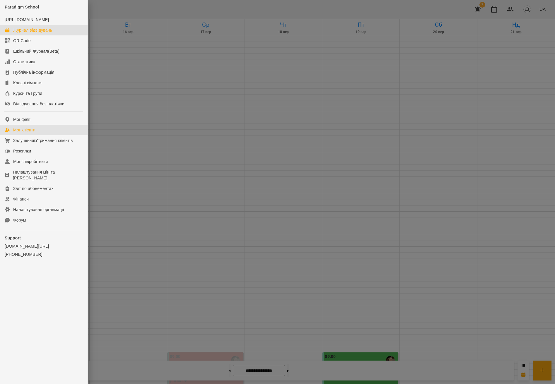
click at [37, 135] on link "Мої клієнти" at bounding box center [44, 130] width 88 height 11
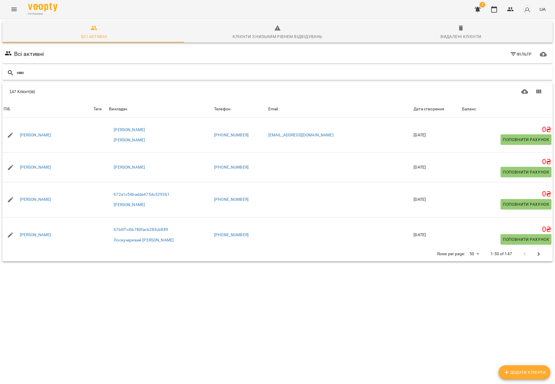
click at [35, 71] on input "text" at bounding box center [283, 73] width 534 height 10
click at [15, 10] on icon "Menu" at bounding box center [14, 9] width 7 height 7
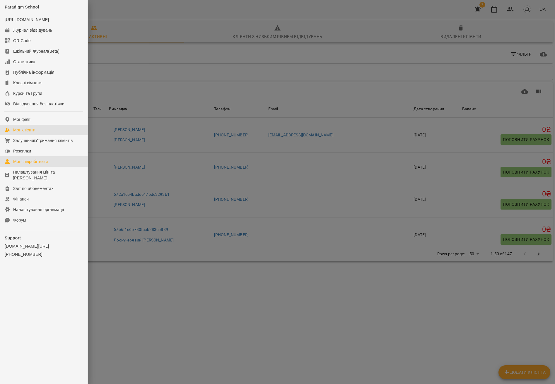
click at [40, 165] on div "Мої співробітники" at bounding box center [30, 162] width 35 height 6
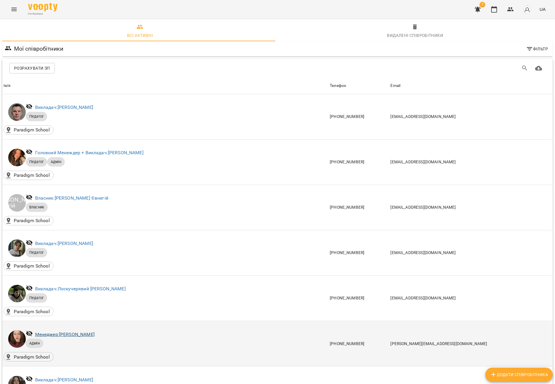
scroll to position [123, 0]
click at [53, 332] on link "Менеджер: [PERSON_NAME]" at bounding box center [64, 335] width 59 height 6
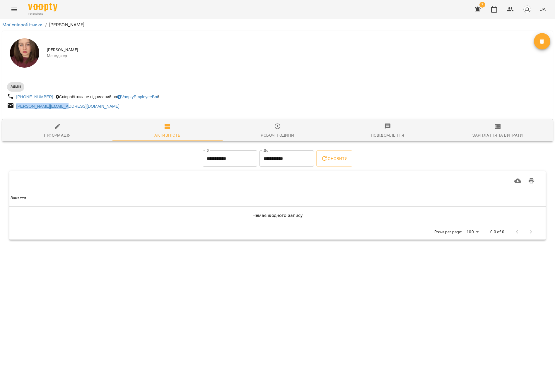
drag, startPoint x: 79, startPoint y: 109, endPoint x: 16, endPoint y: 109, distance: 63.9
click at [16, 109] on div "[PERSON_NAME][EMAIL_ADDRESS][DOMAIN_NAME]" at bounding box center [142, 106] width 272 height 11
copy link "[PERSON_NAME][EMAIL_ADDRESS][DOMAIN_NAME]"
click at [29, 26] on link "Мої співробітники" at bounding box center [22, 25] width 40 height 6
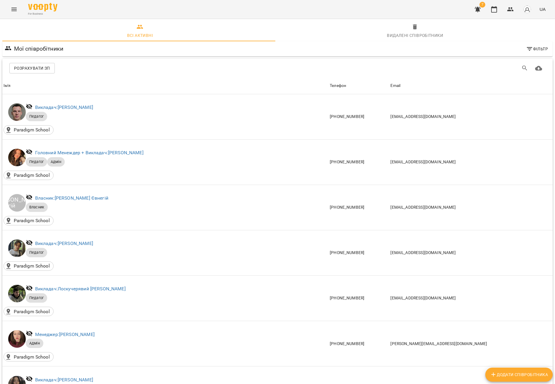
scroll to position [428, 0]
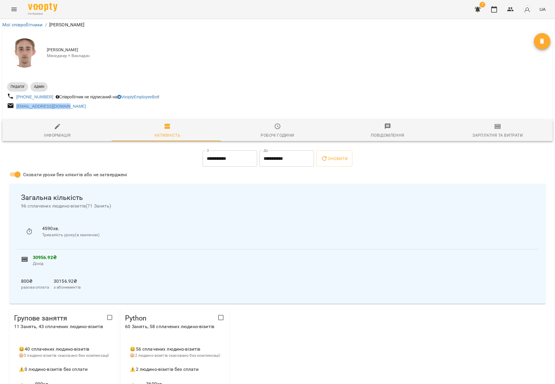
drag, startPoint x: 81, startPoint y: 107, endPoint x: 3, endPoint y: 106, distance: 77.7
click at [3, 106] on div "Педагог Адмін [PHONE_NUMBER] Співробітник не підписаний на VooptyEmployeeBot ! …" at bounding box center [277, 95] width 551 height 40
copy link "[EMAIL_ADDRESS][DOMAIN_NAME]"
